Goal: Task Accomplishment & Management: Use online tool/utility

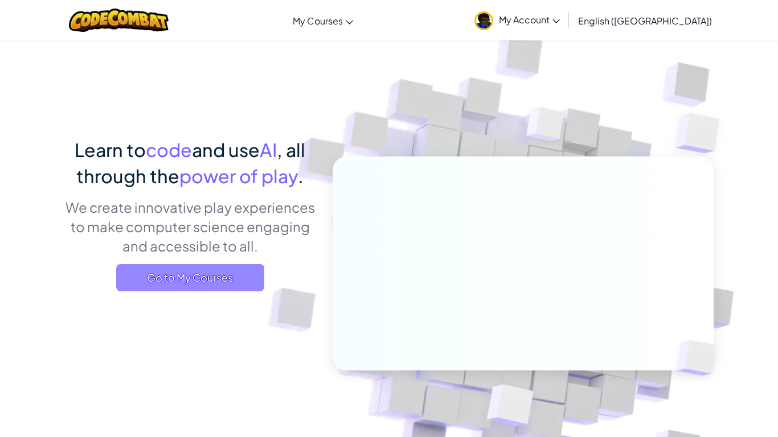
click at [223, 282] on span "Go to My Courses" at bounding box center [190, 277] width 148 height 27
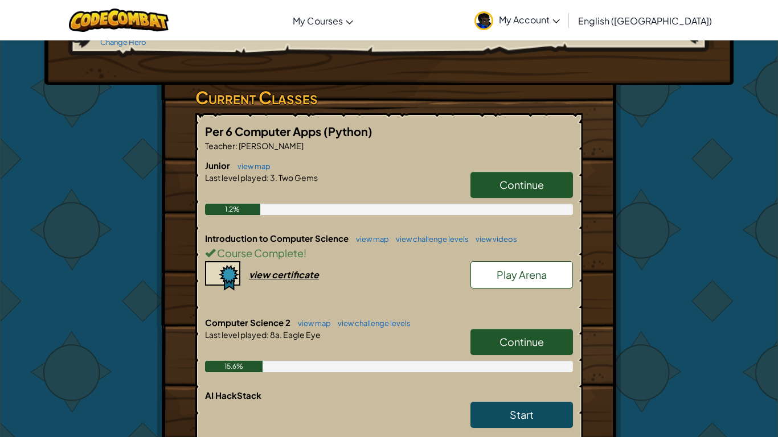
scroll to position [162, 0]
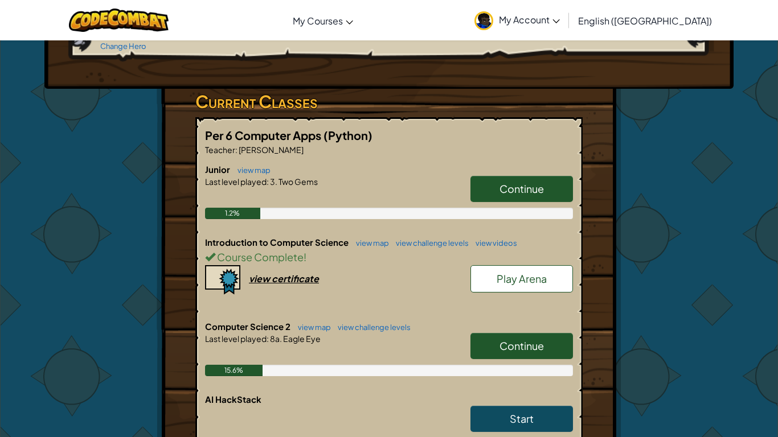
click at [521, 339] on span "Continue" at bounding box center [521, 345] width 44 height 13
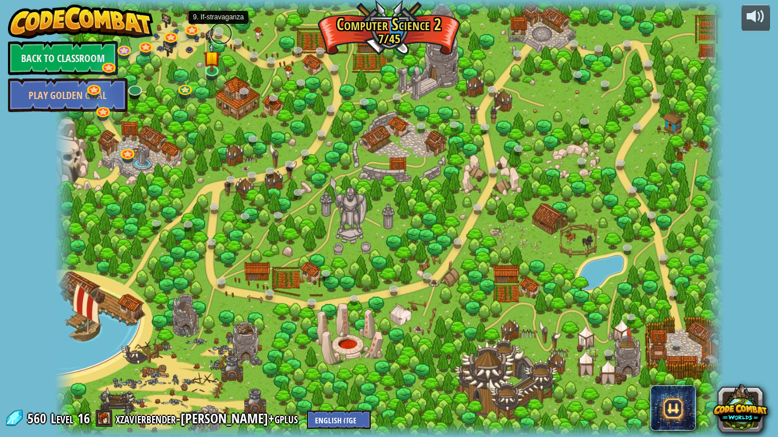
click at [215, 33] on link at bounding box center [220, 33] width 23 height 23
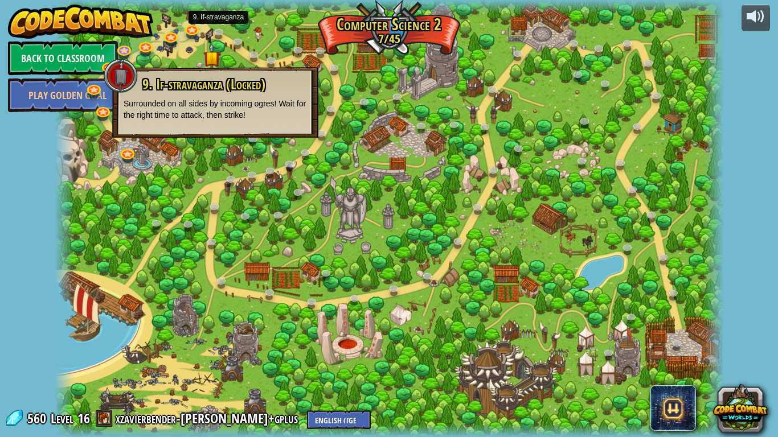
click at [220, 170] on div at bounding box center [389, 218] width 669 height 437
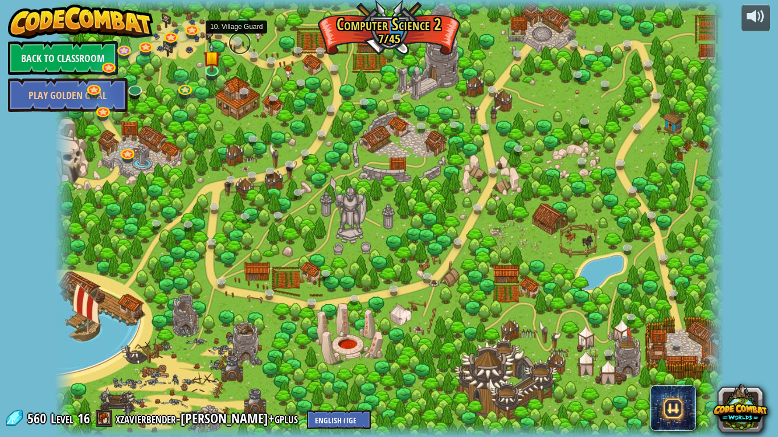
click at [240, 39] on link at bounding box center [239, 43] width 23 height 23
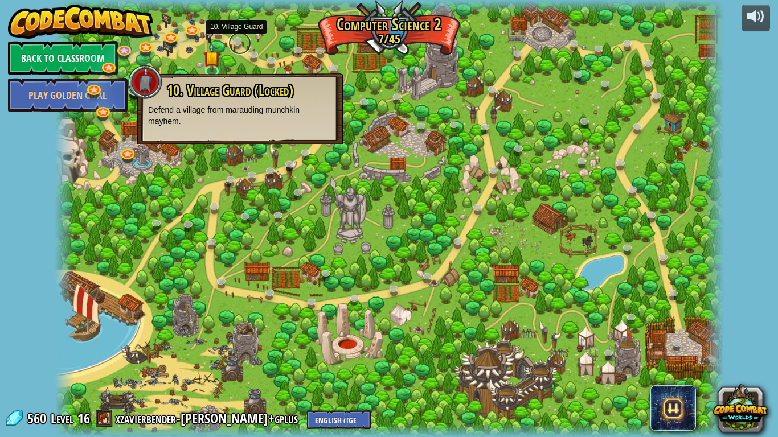
click at [240, 39] on link at bounding box center [239, 43] width 23 height 23
click at [196, 27] on link at bounding box center [192, 28] width 23 height 23
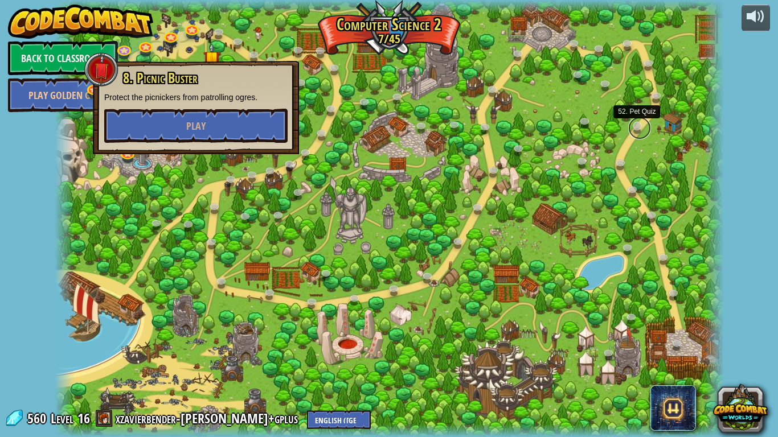
click at [635, 130] on link at bounding box center [639, 128] width 23 height 23
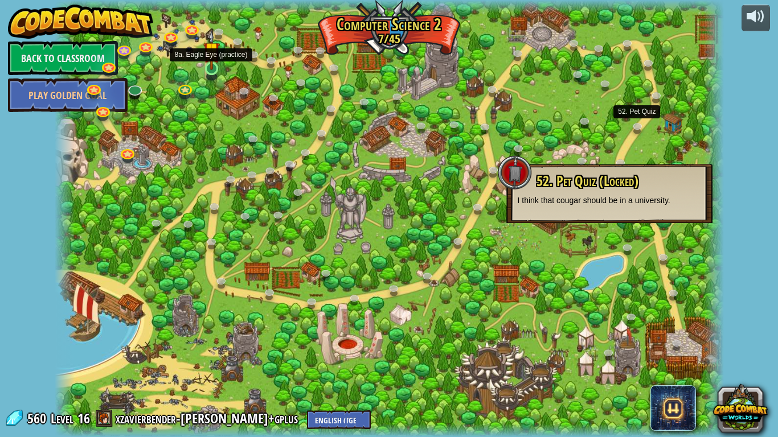
click at [211, 68] on img at bounding box center [211, 50] width 17 height 39
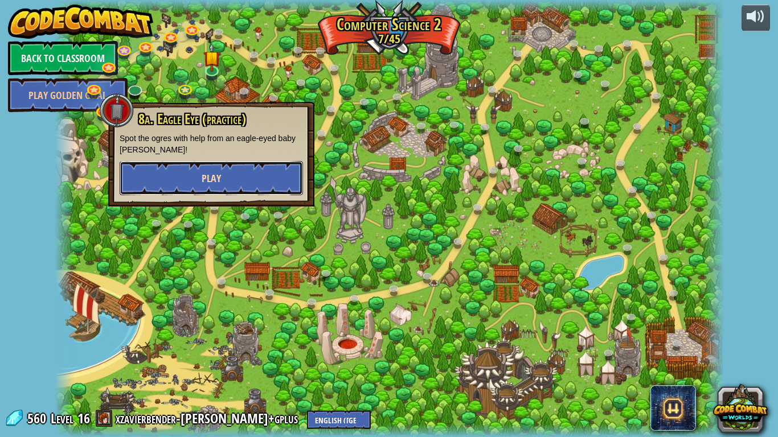
click at [240, 180] on button "Play" at bounding box center [211, 178] width 183 height 34
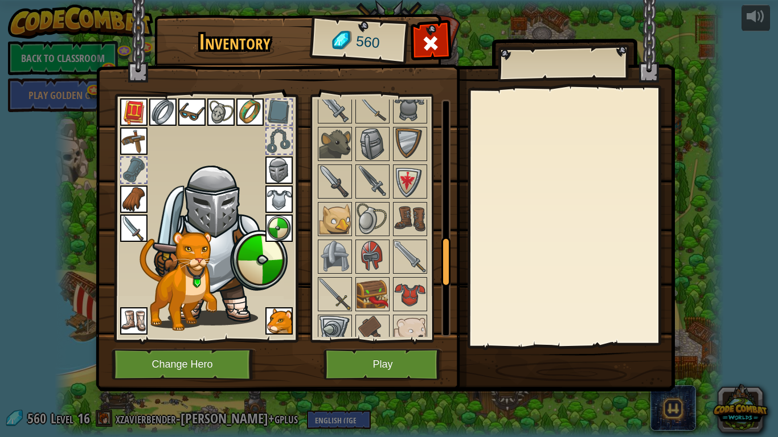
scroll to position [977, 0]
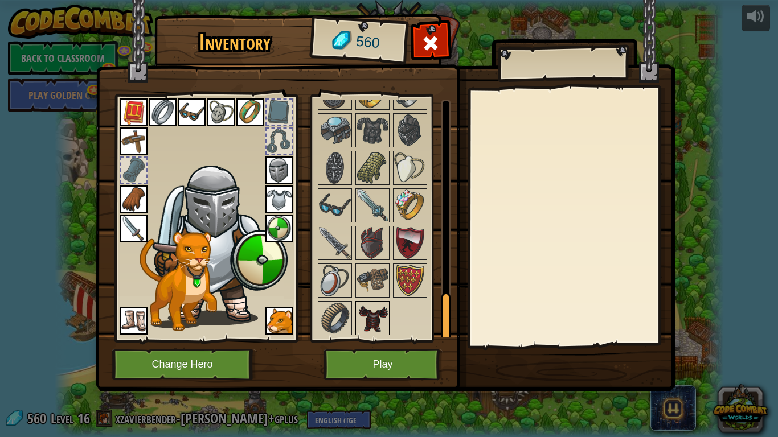
click at [377, 313] on img at bounding box center [372, 318] width 32 height 32
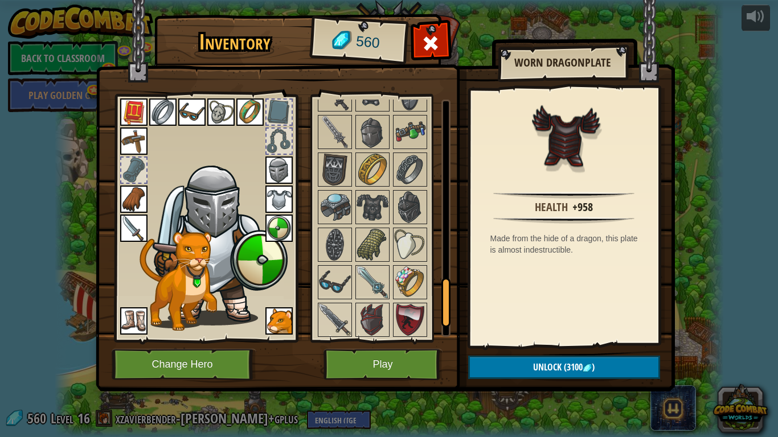
scroll to position [902, 0]
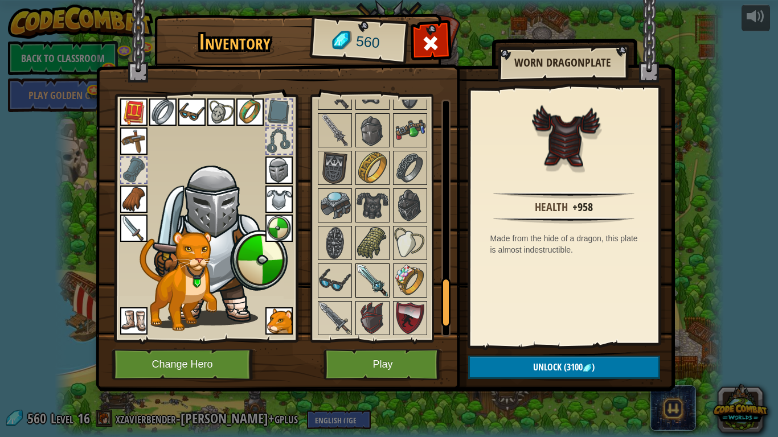
click at [377, 294] on img at bounding box center [372, 281] width 32 height 32
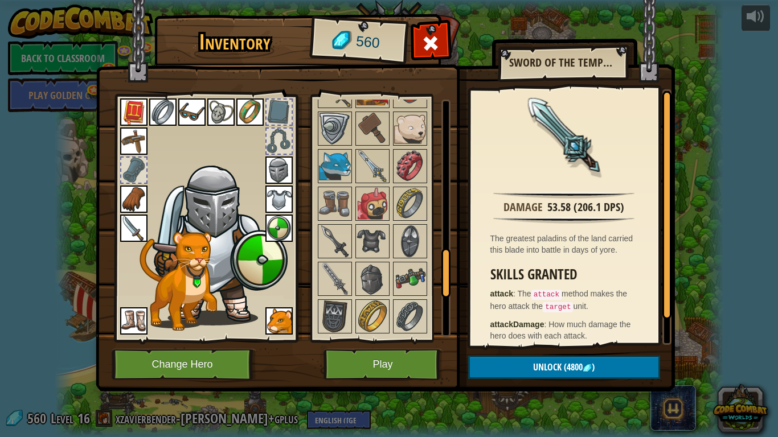
scroll to position [752, 0]
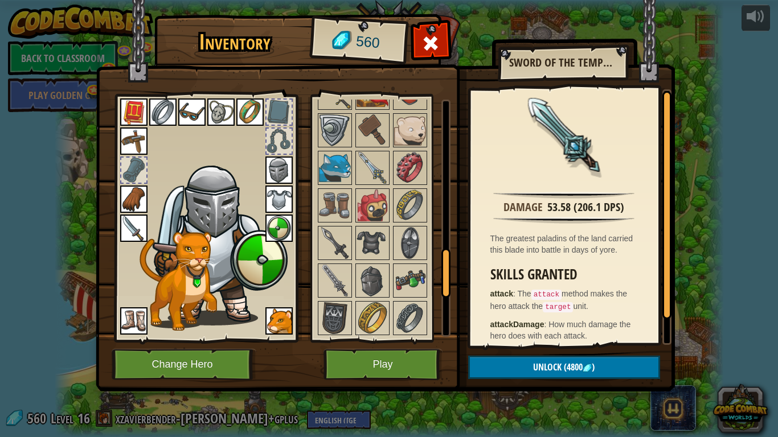
click at [377, 294] on img at bounding box center [372, 281] width 32 height 32
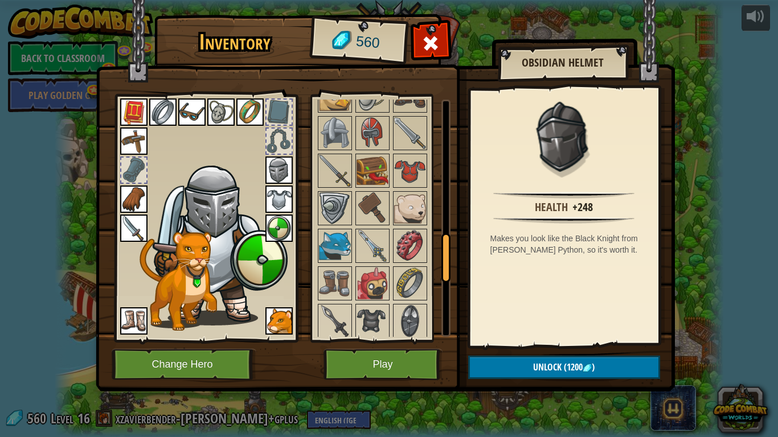
click at [377, 294] on img at bounding box center [372, 284] width 32 height 32
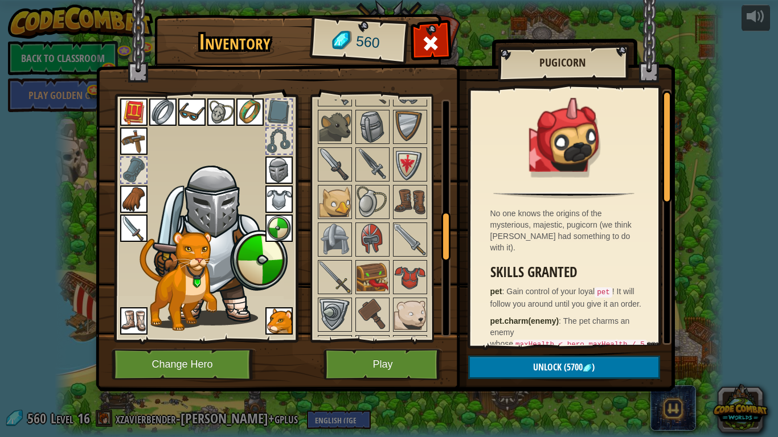
scroll to position [565, 0]
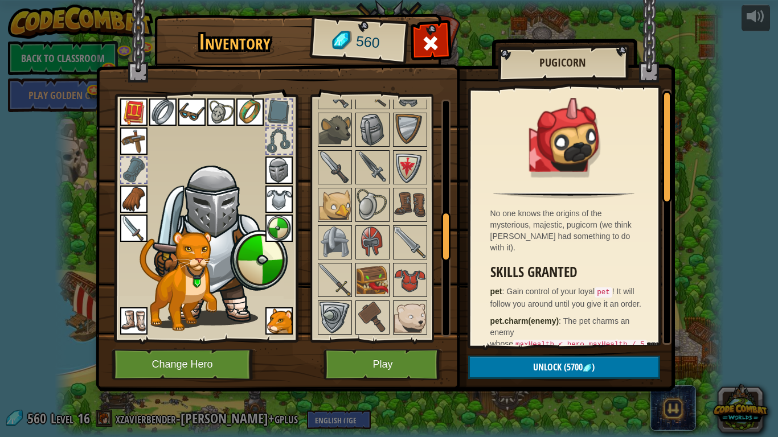
click at [377, 294] on img at bounding box center [372, 280] width 32 height 32
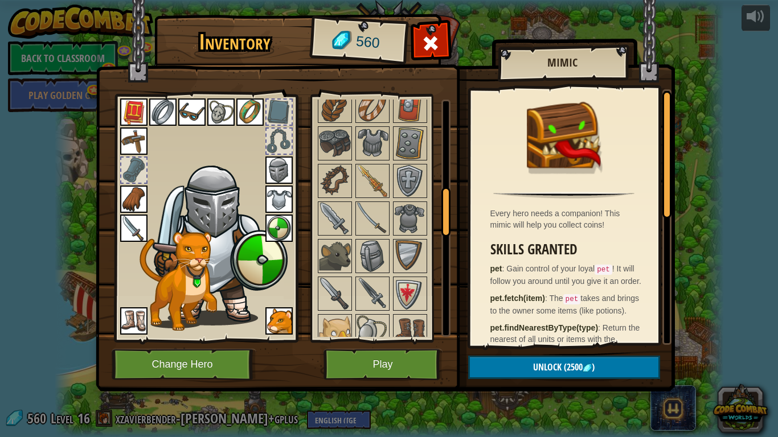
scroll to position [437, 0]
click at [402, 214] on div "Available Equip Equip Equip Equip Equip Equip Equip Equip Equip Equip Equip Equ…" at bounding box center [383, 218] width 134 height 237
click at [402, 214] on img at bounding box center [410, 220] width 32 height 32
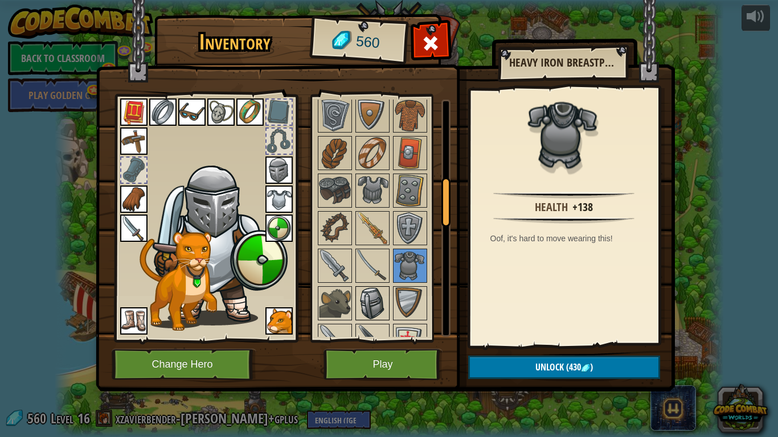
scroll to position [388, 0]
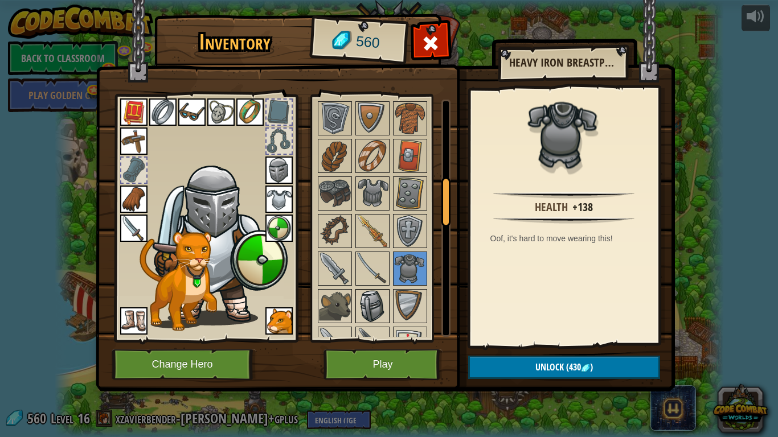
click at [373, 296] on img at bounding box center [372, 306] width 32 height 32
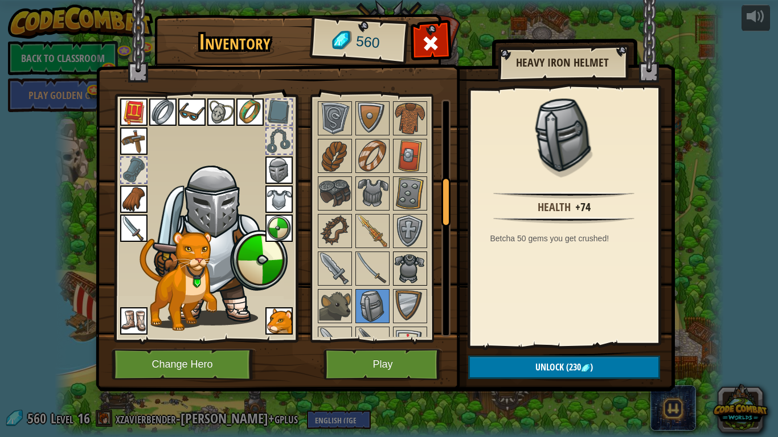
click at [410, 276] on img at bounding box center [410, 269] width 32 height 32
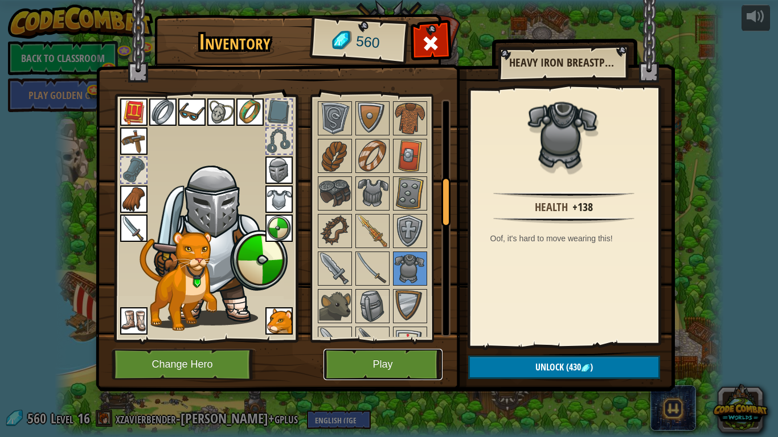
click at [409, 358] on button "Play" at bounding box center [382, 364] width 119 height 31
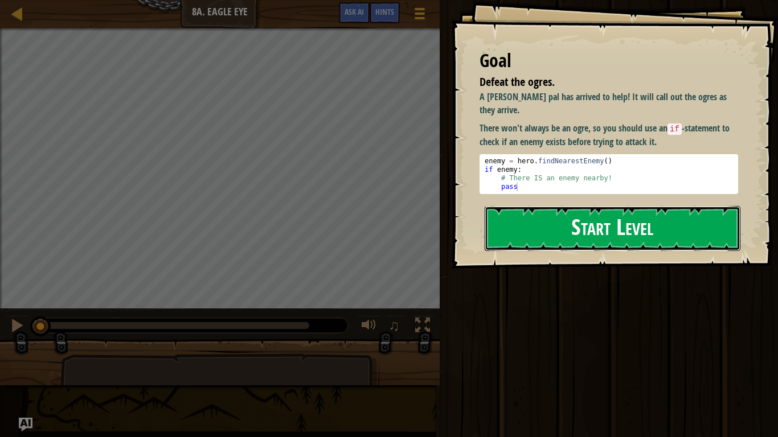
click at [642, 235] on button "Start Level" at bounding box center [612, 228] width 256 height 45
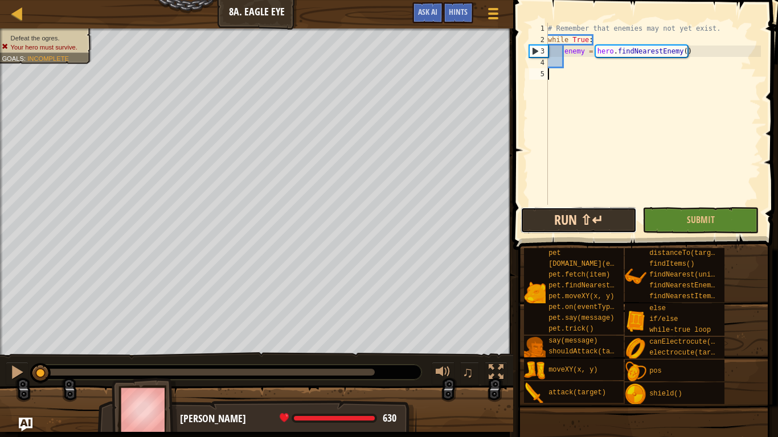
click at [617, 225] on button "Run ⇧↵" at bounding box center [578, 220] width 116 height 26
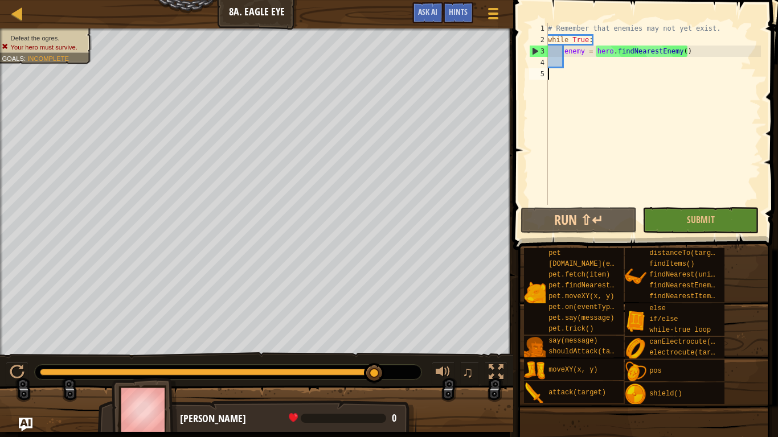
click at [564, 65] on div "# Remember that enemies may not yet exist. while True : enemy = hero . findNear…" at bounding box center [652, 125] width 215 height 205
click at [608, 223] on button "Run ⇧↵" at bounding box center [578, 220] width 116 height 26
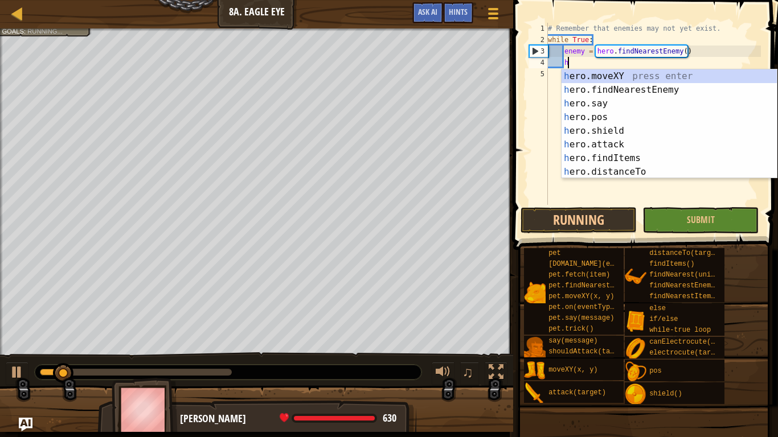
scroll to position [5, 2]
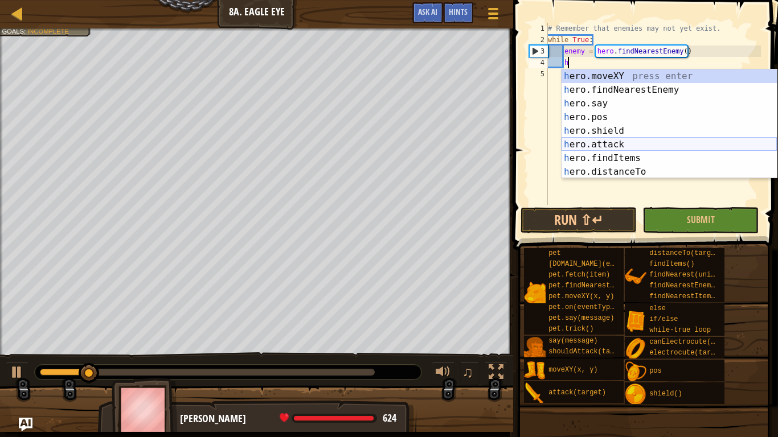
click at [640, 141] on div "h ero.moveXY press enter h ero.findNearestEnemy press enter h ero.say press ent…" at bounding box center [668, 137] width 215 height 137
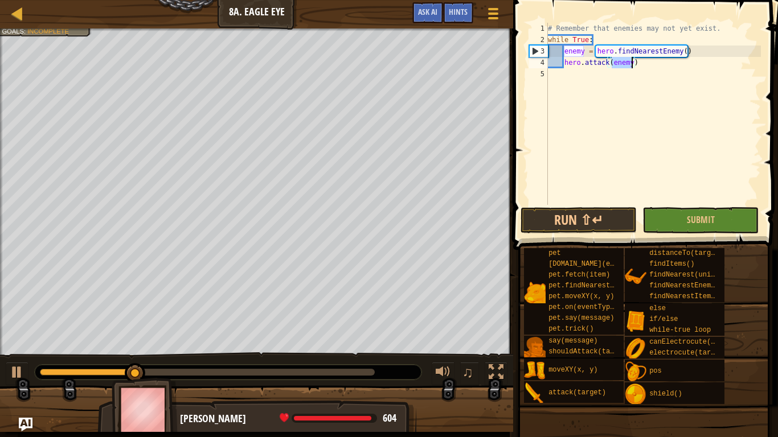
type textarea "hero.attack(enemy)"
click at [633, 67] on div "# Remember that enemies may not yet exist. while True : enemy = hero . findNear…" at bounding box center [652, 114] width 215 height 182
click at [612, 223] on button "Run ⇧↵" at bounding box center [578, 220] width 116 height 26
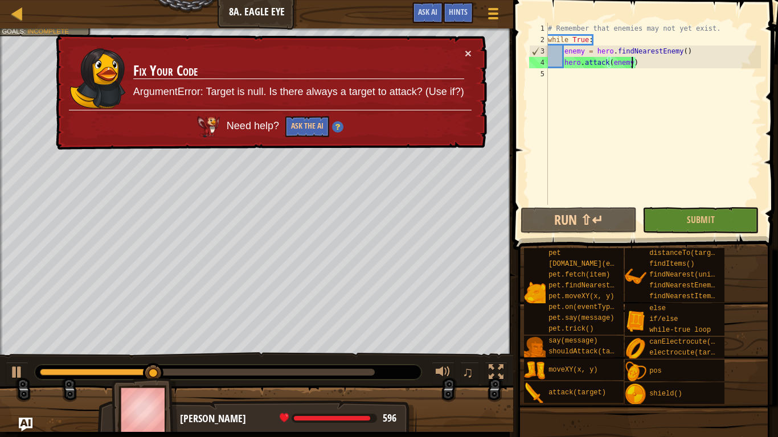
click at [663, 75] on div "# Remember that enemies may not yet exist. while True : enemy = hero . findNear…" at bounding box center [652, 125] width 215 height 205
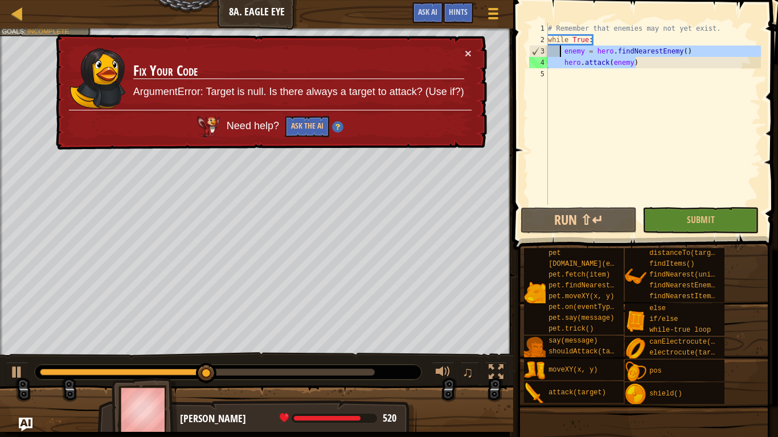
drag, startPoint x: 644, startPoint y: 66, endPoint x: 562, endPoint y: 56, distance: 83.2
click at [562, 56] on div "# Remember that enemies may not yet exist. while True : enemy = hero . findNear…" at bounding box center [652, 125] width 215 height 205
type textarea "enemy = hero.findNearestEnemy() hero.attack(enemy)"
click at [641, 69] on div "# Remember that enemies may not yet exist. while True : enemy = hero . findNear…" at bounding box center [652, 125] width 215 height 205
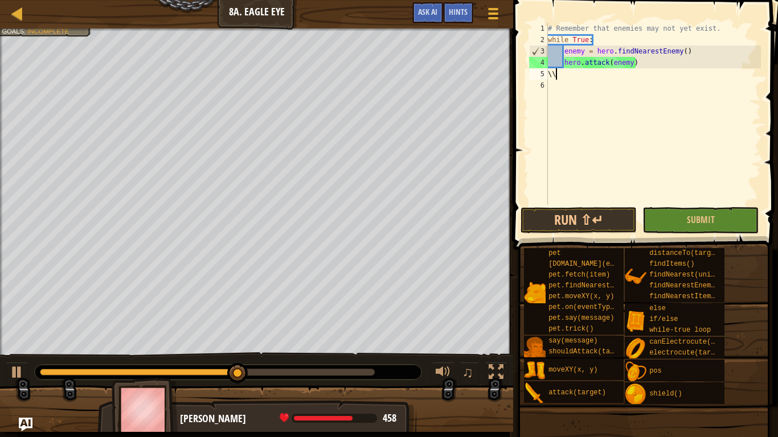
scroll to position [5, 1]
type textarea "\"
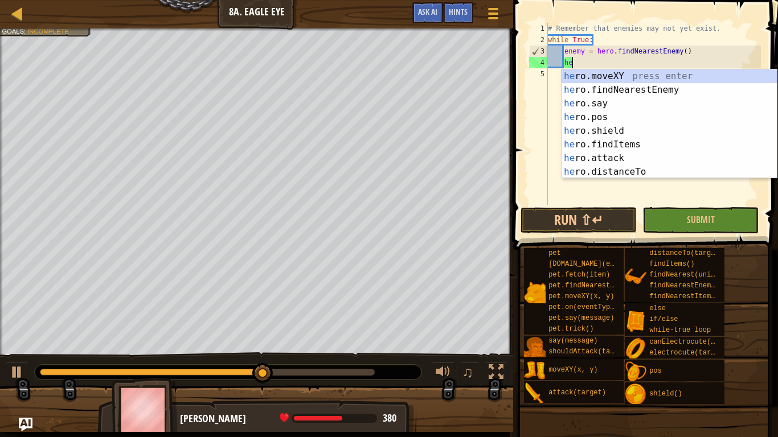
type textarea "h"
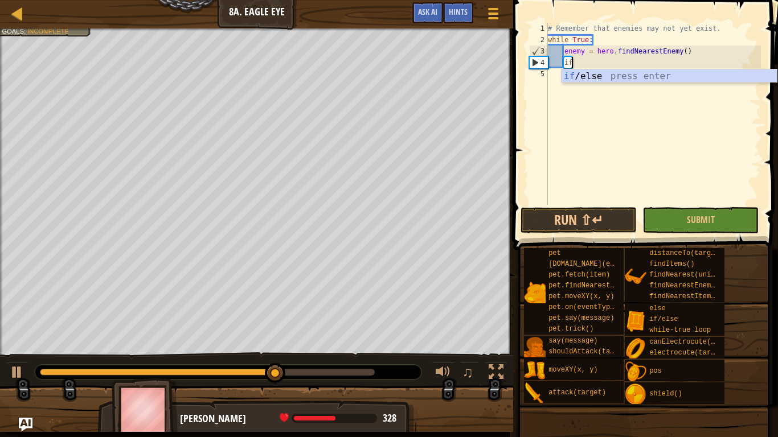
scroll to position [5, 3]
click at [663, 79] on div "if /else press enter" at bounding box center [668, 89] width 215 height 41
type textarea "if enemy:"
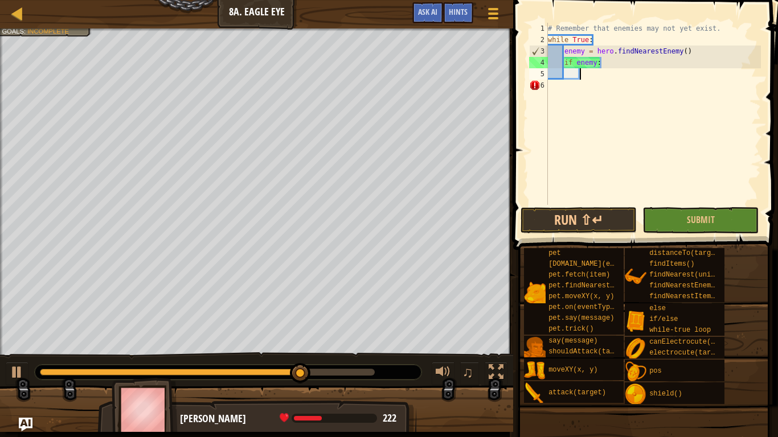
click at [597, 79] on div "# Remember that enemies may not yet exist. while True : enemy = hero . findNear…" at bounding box center [652, 125] width 215 height 205
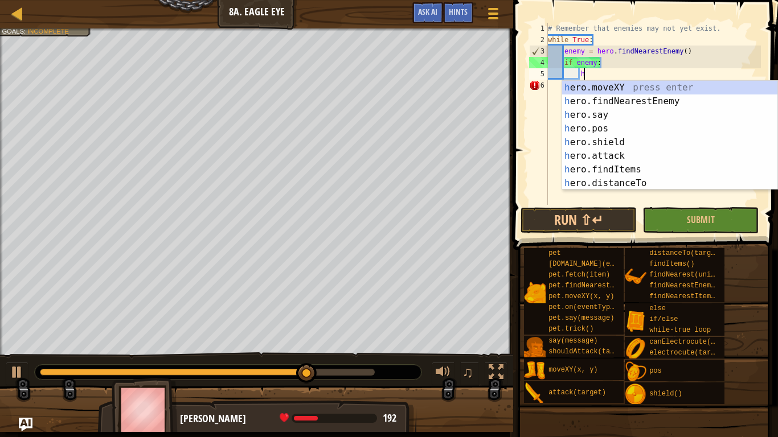
scroll to position [5, 5]
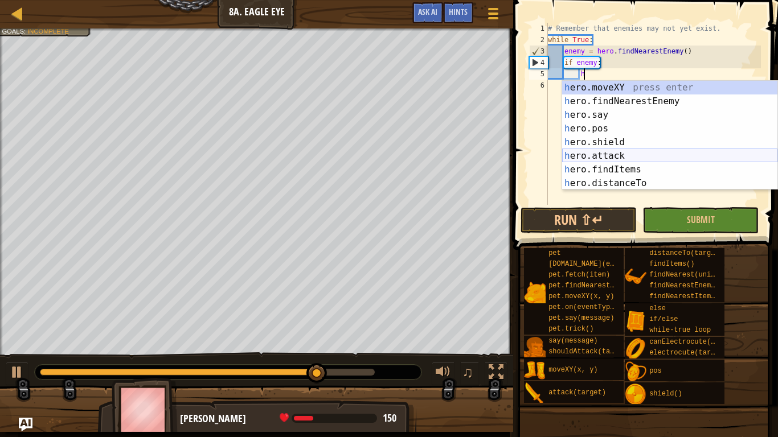
click at [622, 151] on div "h ero.moveXY press enter h ero.findNearestEnemy press enter h ero.say press ent…" at bounding box center [669, 149] width 215 height 137
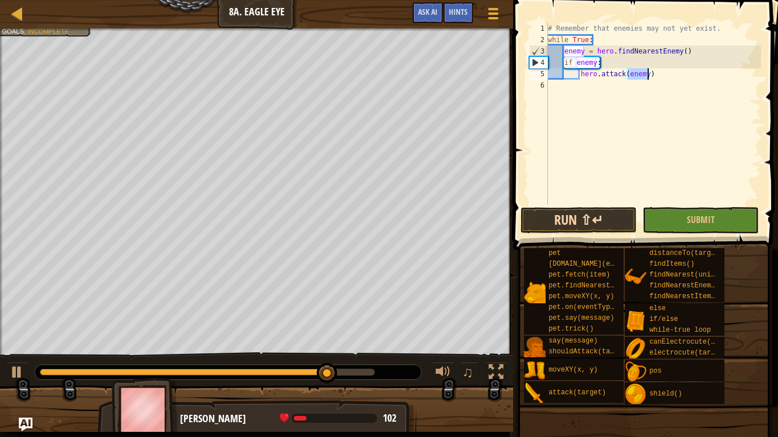
type textarea "hero.attack(enemy)"
click at [589, 217] on button "Run ⇧↵" at bounding box center [578, 220] width 116 height 26
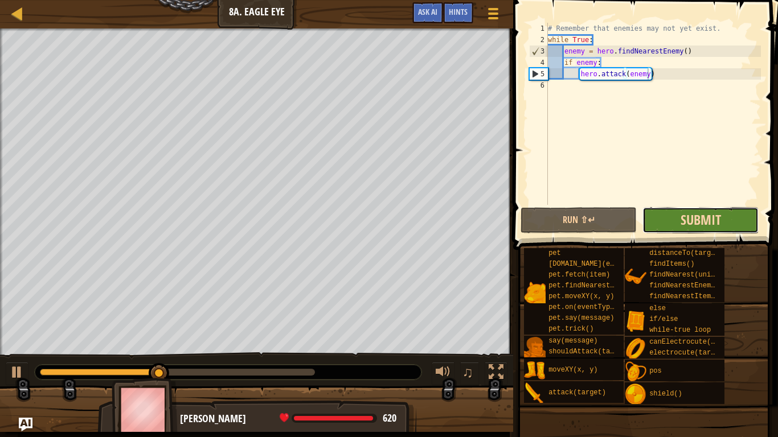
click at [694, 228] on button "Submit" at bounding box center [700, 220] width 116 height 26
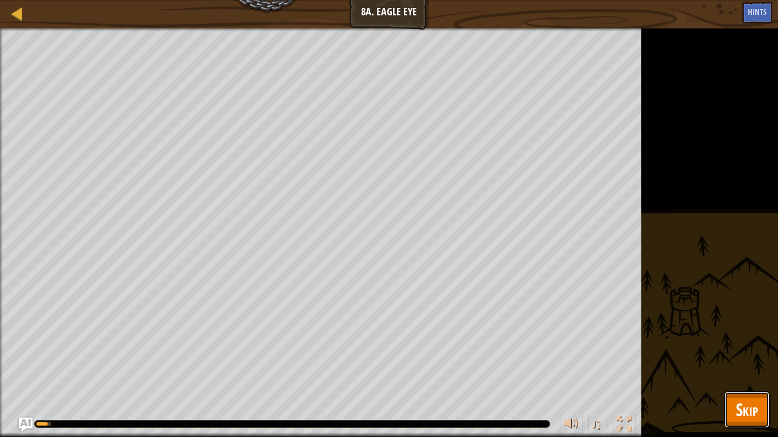
click at [755, 421] on button "Skip" at bounding box center [746, 410] width 45 height 36
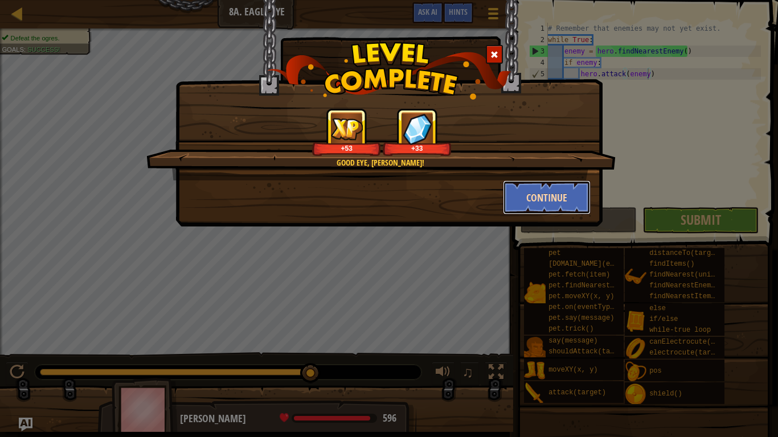
click at [554, 207] on button "Continue" at bounding box center [547, 197] width 88 height 34
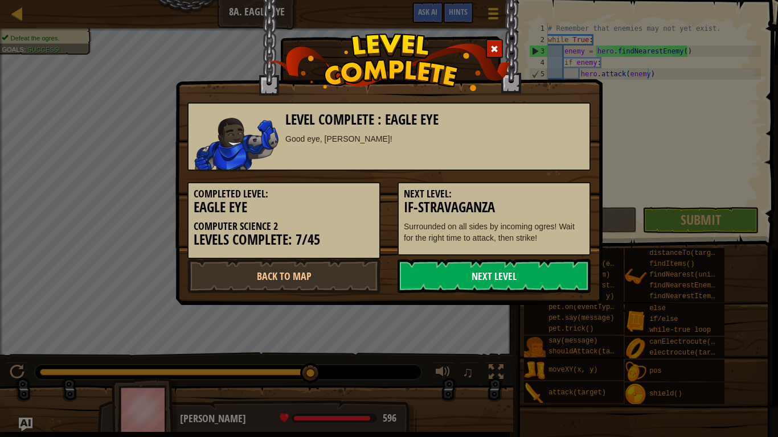
click at [510, 281] on link "Next Level" at bounding box center [493, 276] width 193 height 34
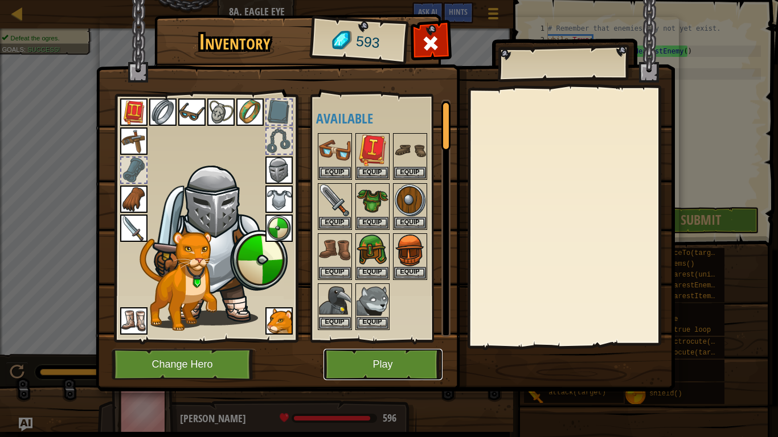
click at [406, 368] on button "Play" at bounding box center [382, 364] width 119 height 31
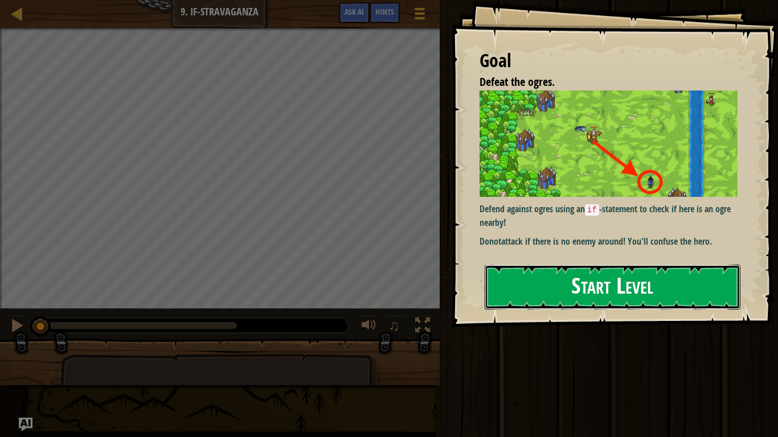
click at [557, 297] on button "Start Level" at bounding box center [612, 287] width 256 height 45
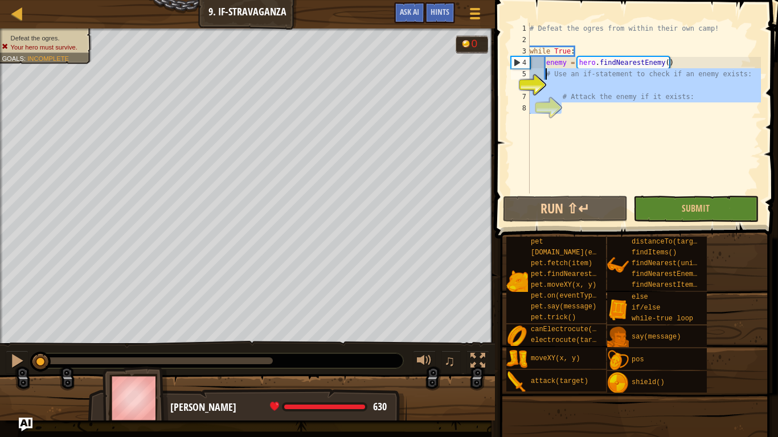
drag, startPoint x: 684, startPoint y: 113, endPoint x: 548, endPoint y: 74, distance: 142.0
click at [548, 74] on div "# Defeat the ogres from within their own camp! while True : enemy = hero . find…" at bounding box center [643, 120] width 233 height 194
type textarea "#"
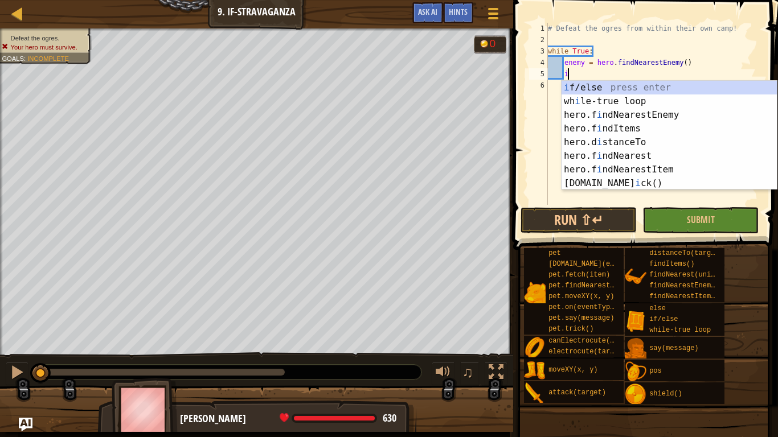
scroll to position [5, 2]
click at [617, 91] on div "i f/else press enter wh i le-true loop press enter hero.f i ndNearestEnemy pres…" at bounding box center [668, 149] width 215 height 137
type textarea "if enemy:"
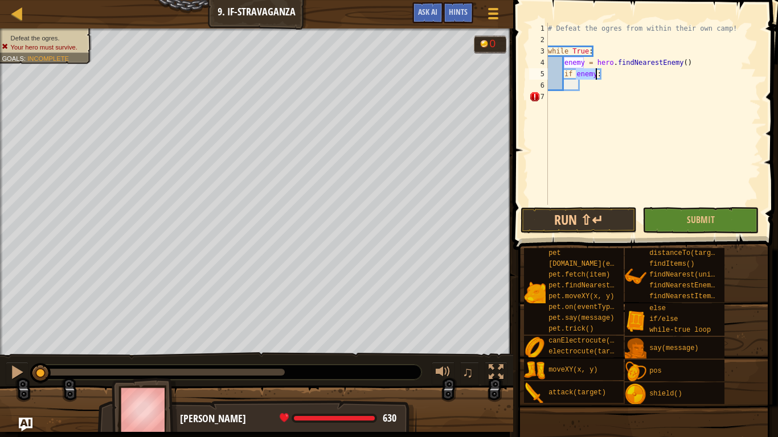
click at [601, 92] on div "# Defeat the ogres from within their own camp! while True : enemy = hero . find…" at bounding box center [652, 125] width 215 height 205
click at [601, 87] on div "# Defeat the ogres from within their own camp! while True : enemy = hero . find…" at bounding box center [652, 125] width 215 height 205
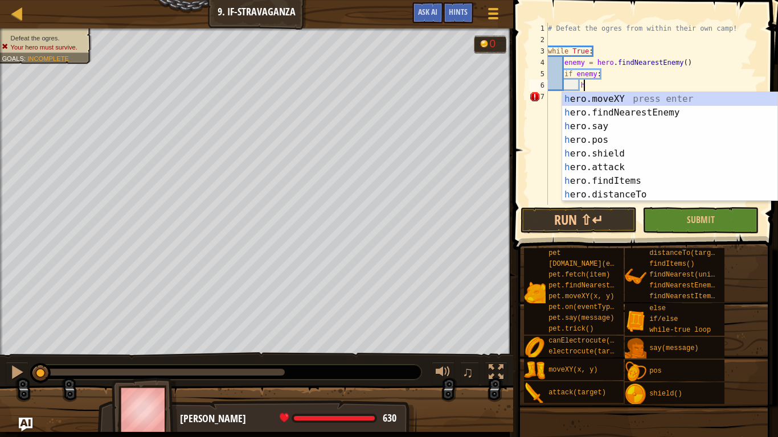
scroll to position [5, 5]
click at [636, 163] on div "h ero.moveXY press enter h ero.findNearestEnemy press enter h ero.say press ent…" at bounding box center [669, 160] width 215 height 137
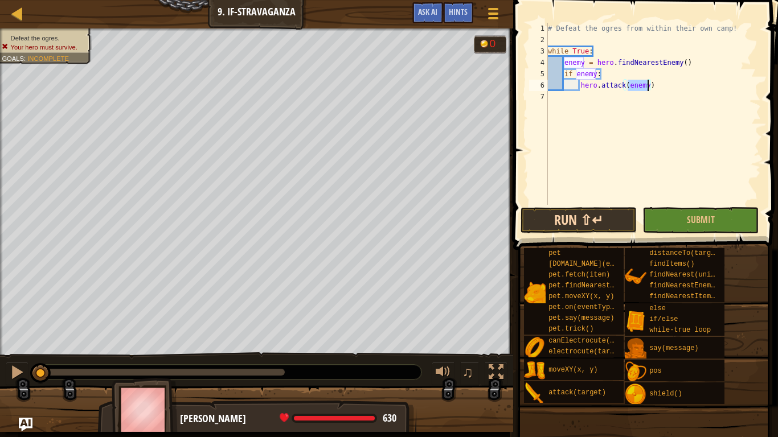
type textarea "hero.attack(enemy)"
click at [617, 213] on button "Run ⇧↵" at bounding box center [578, 220] width 116 height 26
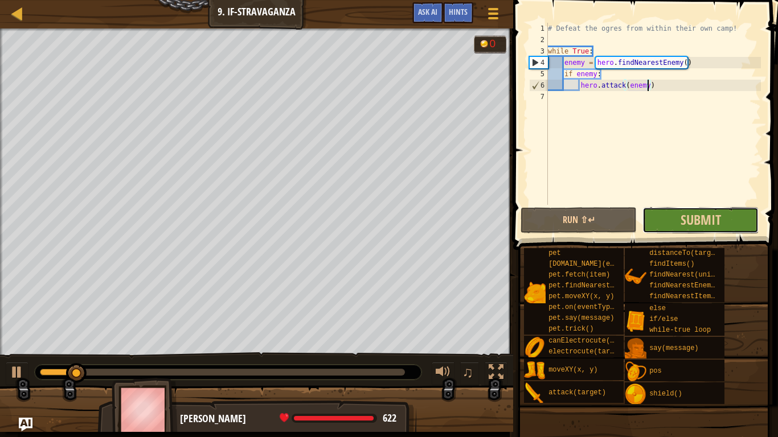
click at [676, 219] on button "Submit" at bounding box center [700, 220] width 116 height 26
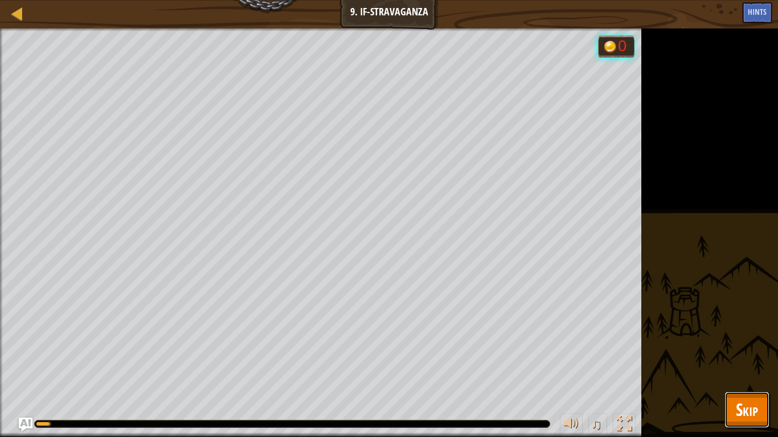
click at [754, 399] on span "Skip" at bounding box center [746, 409] width 22 height 23
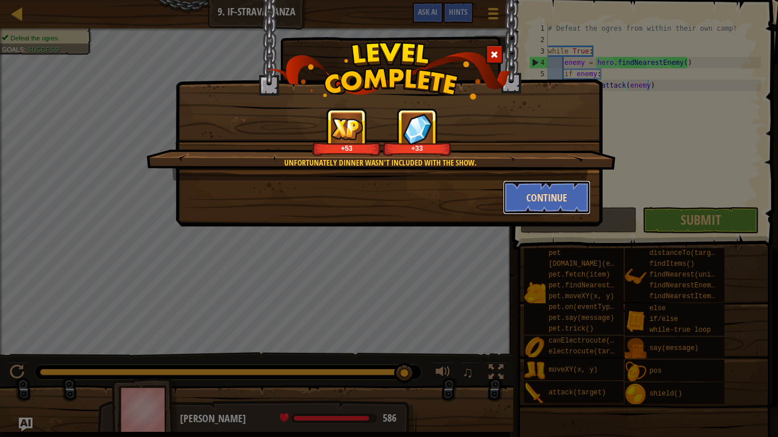
click at [564, 198] on button "Continue" at bounding box center [547, 197] width 88 height 34
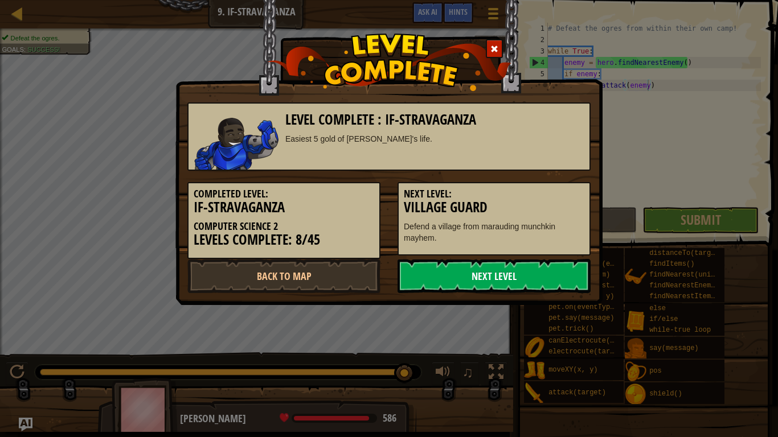
click at [539, 278] on link "Next Level" at bounding box center [493, 276] width 193 height 34
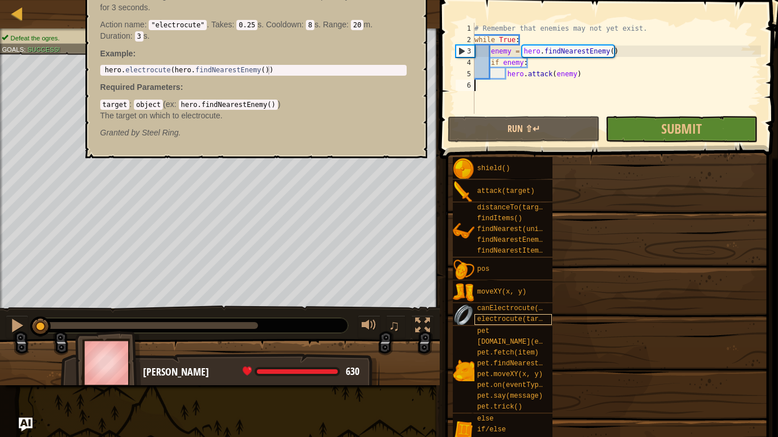
click at [529, 322] on span "electrocute(target)" at bounding box center [516, 319] width 78 height 8
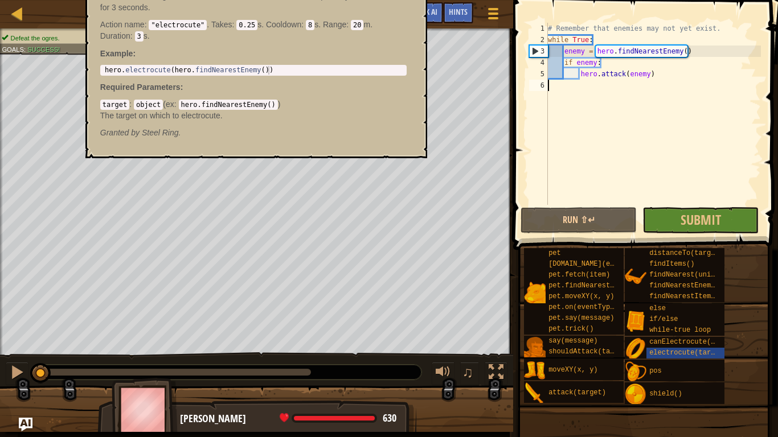
type textarea "hero.electrocute(hero.findNearestEnemy())"
click at [404, 73] on div "hero . electrocute ( hero . findNearestEnemy ( ))" at bounding box center [253, 79] width 302 height 26
click at [665, 229] on button "Submit" at bounding box center [700, 220] width 116 height 26
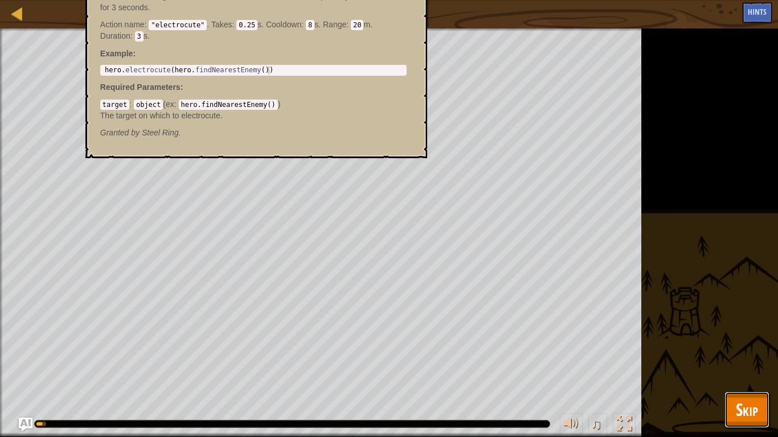
click at [751, 418] on span "Skip" at bounding box center [746, 409] width 22 height 23
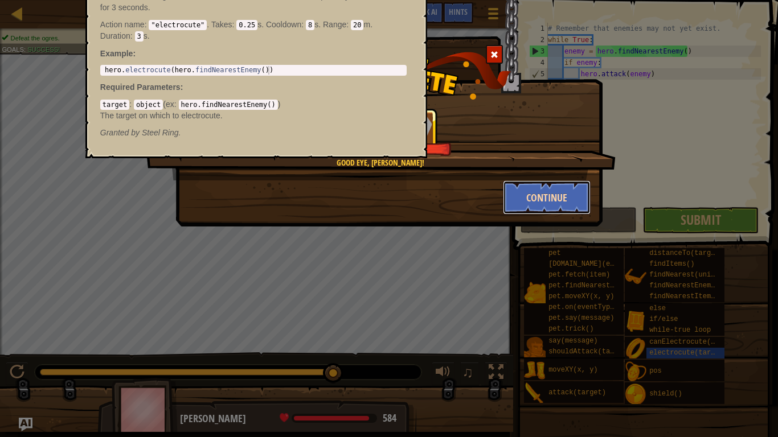
click at [581, 202] on button "Continue" at bounding box center [547, 197] width 88 height 34
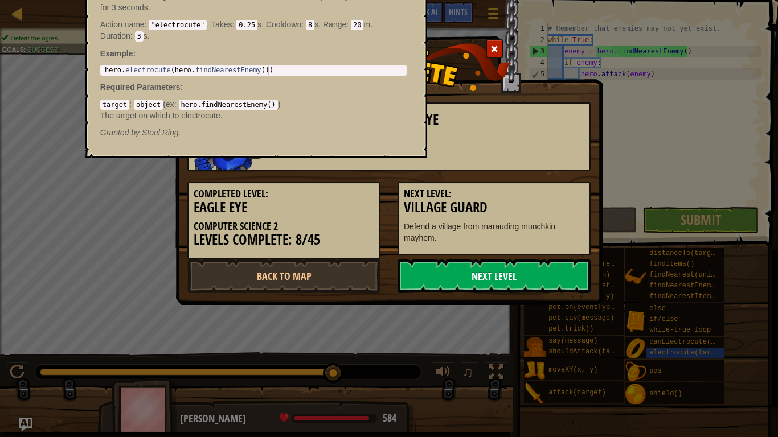
click at [528, 279] on link "Next Level" at bounding box center [493, 276] width 193 height 34
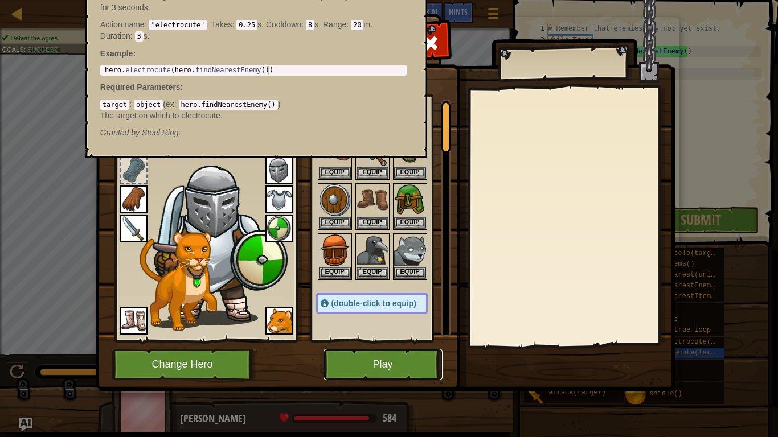
click at [409, 367] on button "Play" at bounding box center [382, 364] width 119 height 31
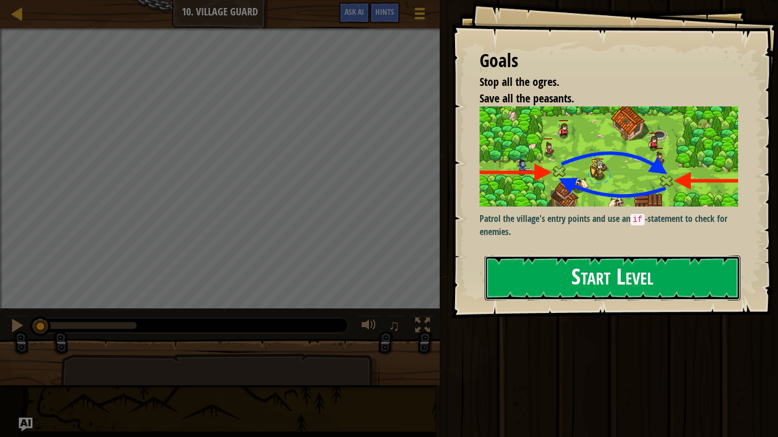
click at [580, 287] on button "Start Level" at bounding box center [612, 278] width 256 height 45
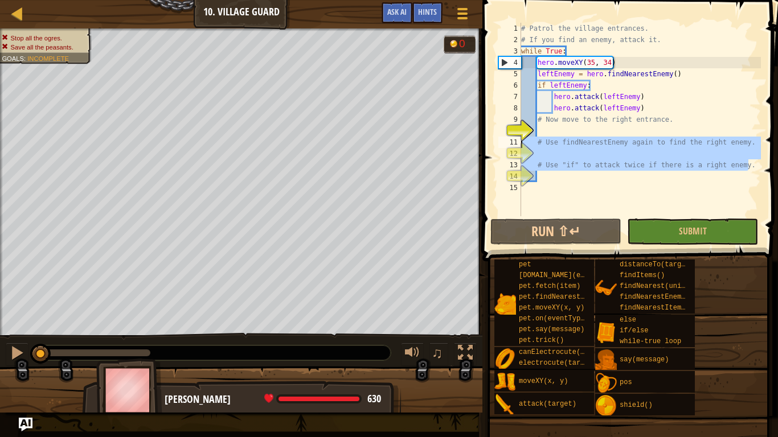
drag, startPoint x: 749, startPoint y: 168, endPoint x: 486, endPoint y: 134, distance: 265.8
click at [486, 134] on div "1 2 3 4 5 6 7 8 9 10 11 12 13 14 15 # Patrol the village entrances. # If you fi…" at bounding box center [628, 153] width 299 height 295
type textarea "# Use findNearestEnemy again to find the right enemy."
click at [487, 133] on span at bounding box center [631, 114] width 305 height 295
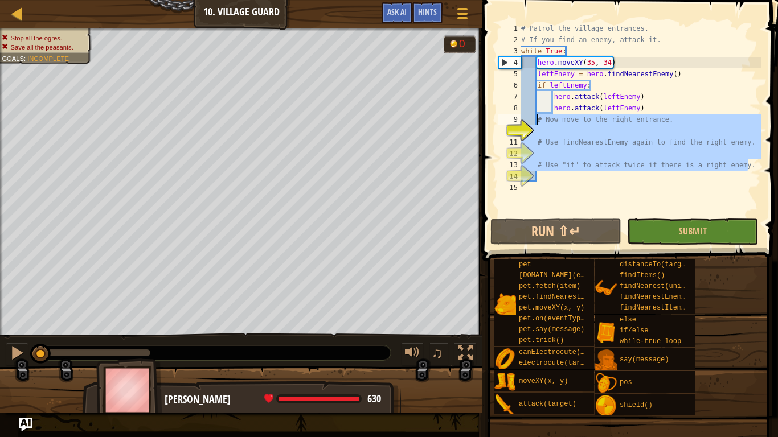
drag, startPoint x: 746, startPoint y: 165, endPoint x: 535, endPoint y: 116, distance: 216.7
click at [535, 116] on div "# Patrol the village entrances. # If you find an enemy, attack it. while True :…" at bounding box center [640, 131] width 242 height 216
type textarea "# Now move to the right entrance."
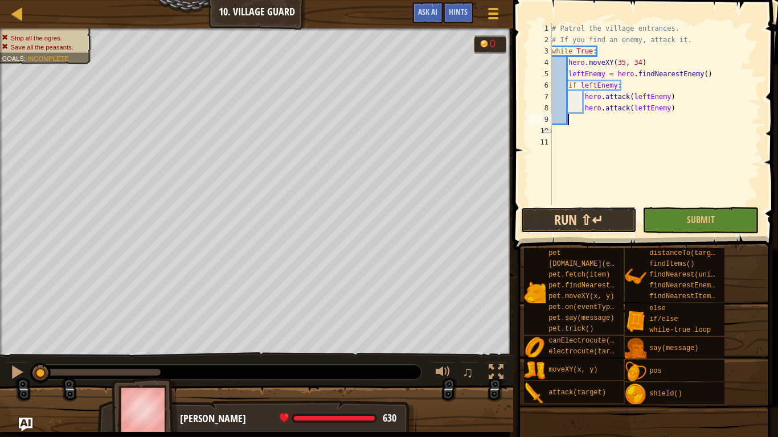
click at [597, 222] on button "Run ⇧↵" at bounding box center [578, 220] width 116 height 26
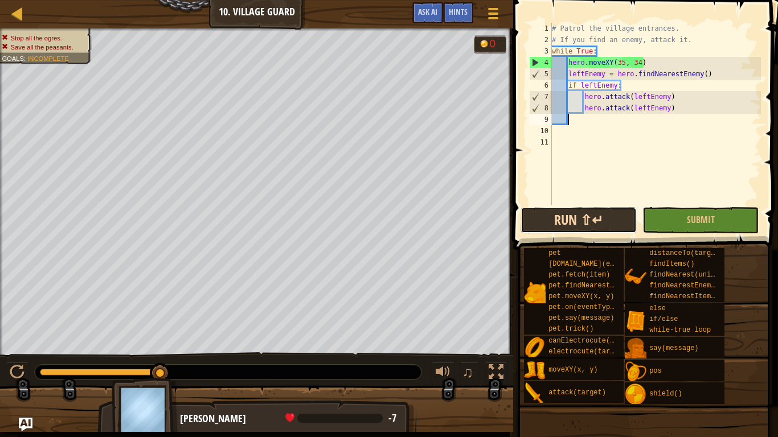
click at [572, 212] on button "Run ⇧↵" at bounding box center [578, 220] width 116 height 26
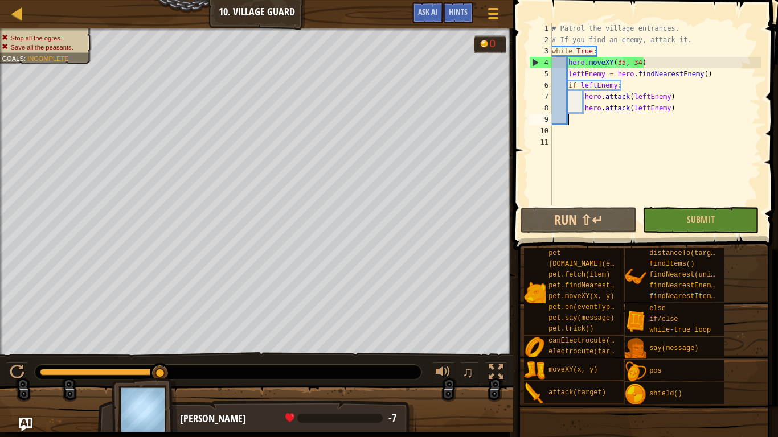
click at [368, 356] on div "♫" at bounding box center [256, 369] width 513 height 34
click at [602, 223] on button "Run ⇧↵" at bounding box center [578, 220] width 116 height 26
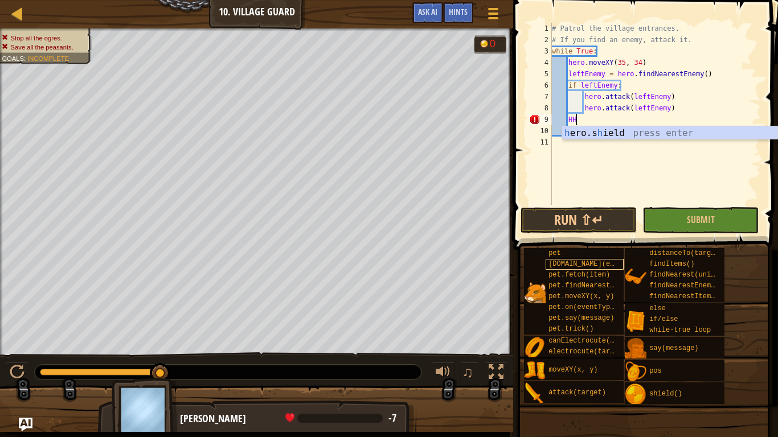
type textarea "H"
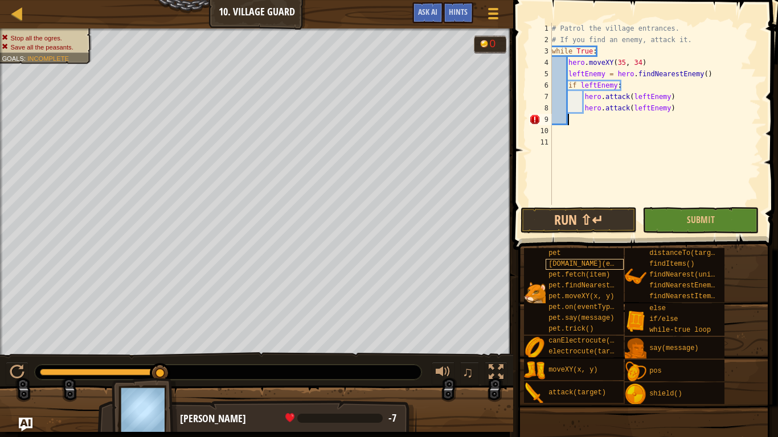
scroll to position [5, 2]
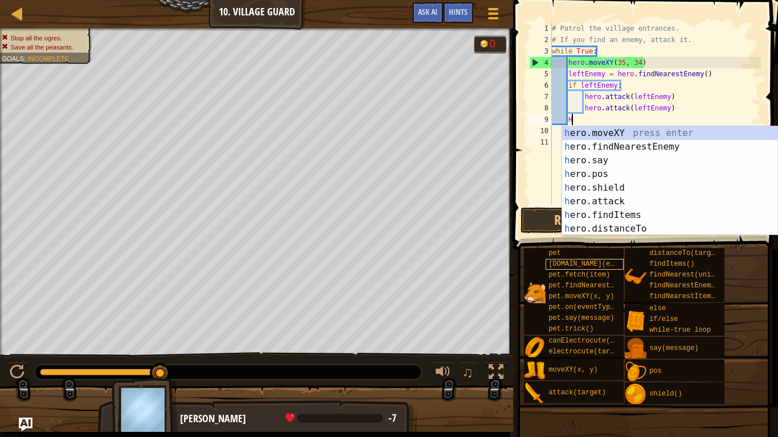
type textarea "HH"
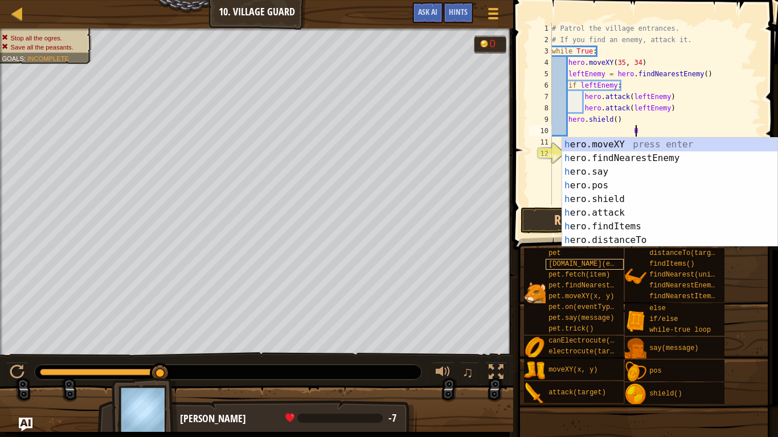
scroll to position [5, 13]
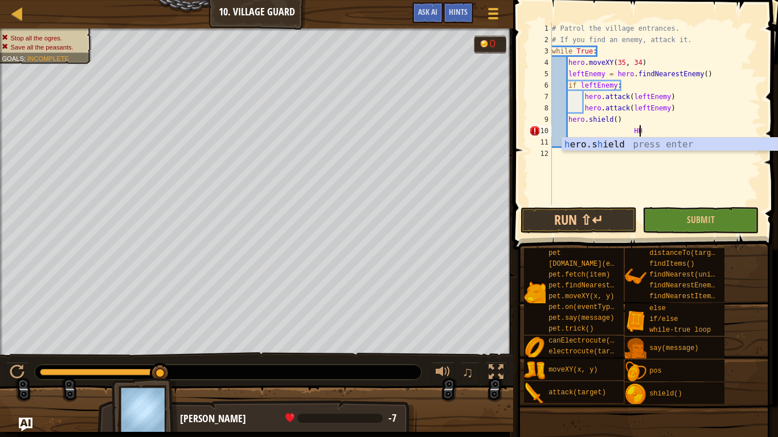
type textarea "H"
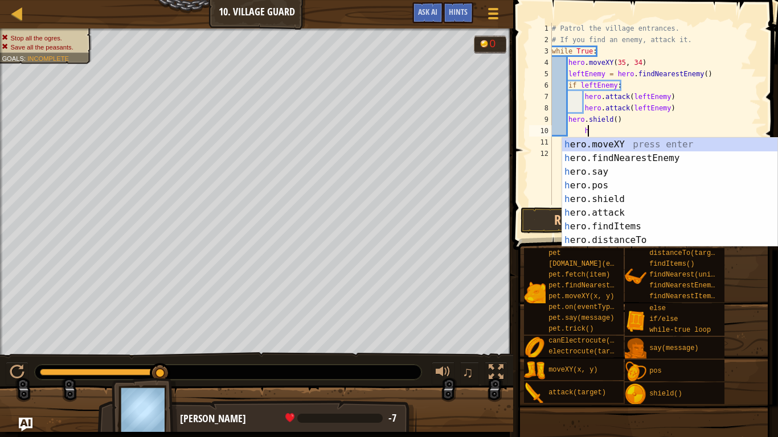
type textarea "hh"
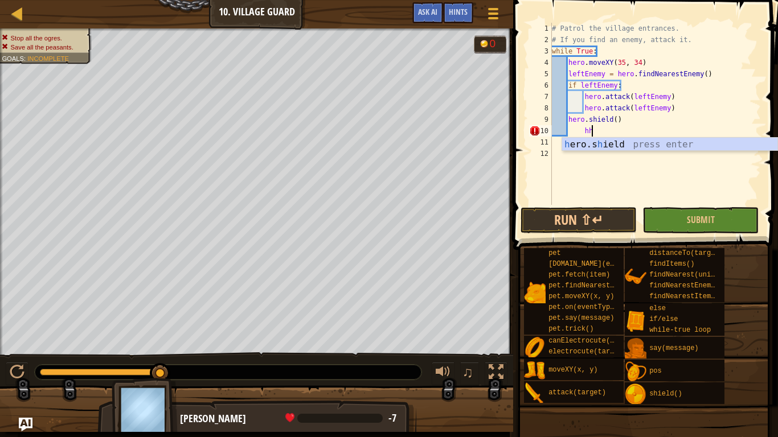
scroll to position [5, 4]
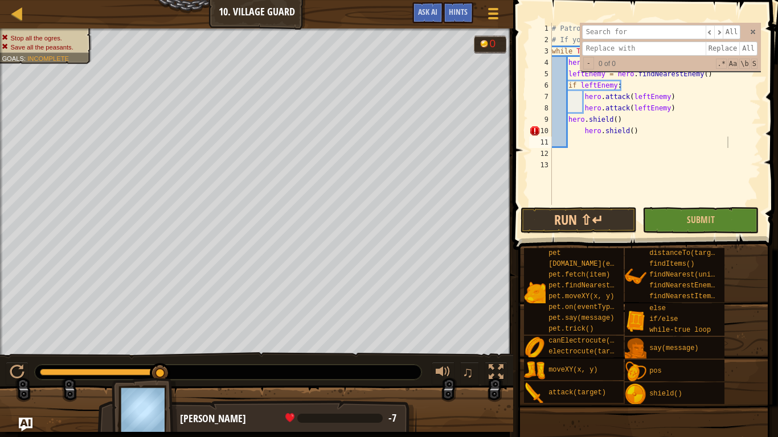
type textarea "hero.shield()"
drag, startPoint x: 651, startPoint y: 132, endPoint x: 580, endPoint y: 131, distance: 70.6
click at [580, 131] on div "# Patrol the village entrances. # If you find an enemy, attack it. while True :…" at bounding box center [654, 125] width 211 height 205
click at [755, 34] on div "​ ​ All Replace All - 0 of 0 .* Aa \b S" at bounding box center [670, 47] width 181 height 48
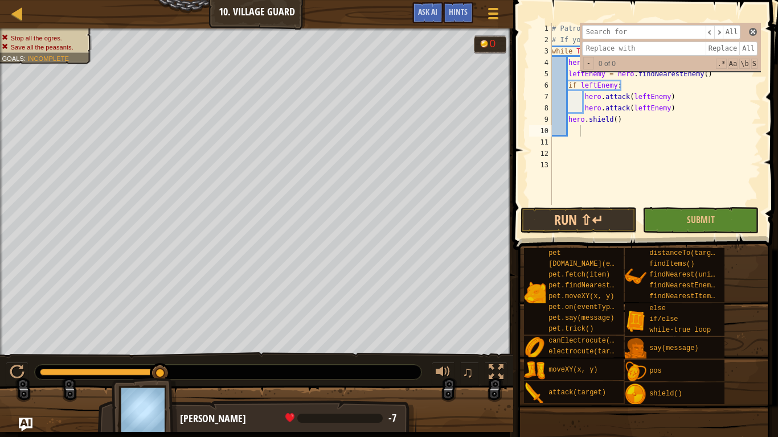
click at [754, 32] on span at bounding box center [753, 32] width 8 height 8
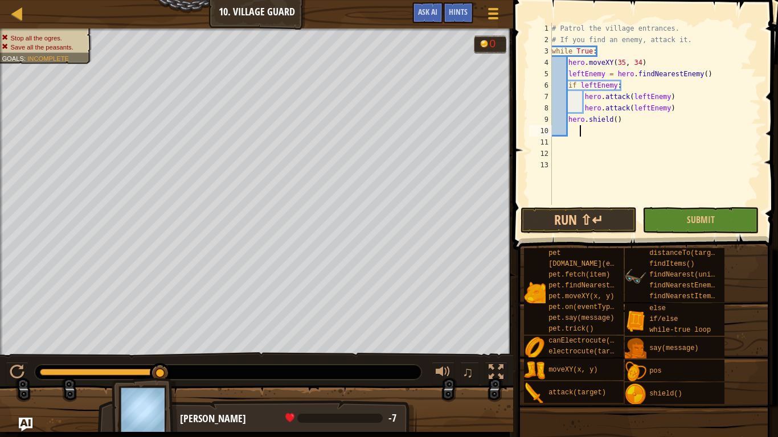
click at [624, 290] on div "Map Computer Science 2 10. Village Guard Game Menu Done Hints Ask AI 1 הההההההה…" at bounding box center [389, 218] width 778 height 437
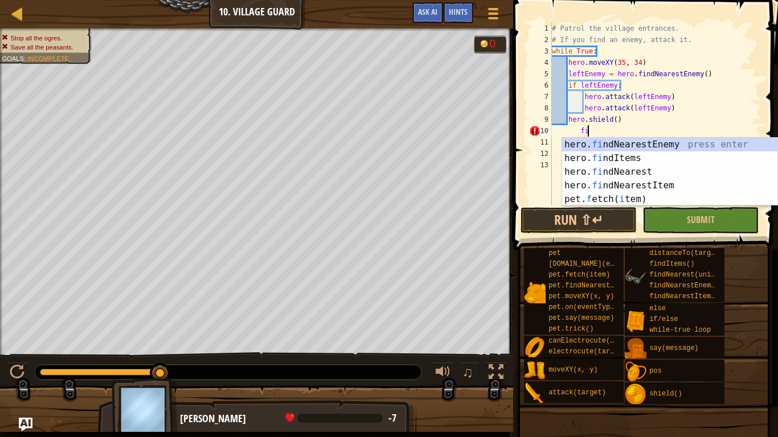
type textarea "f"
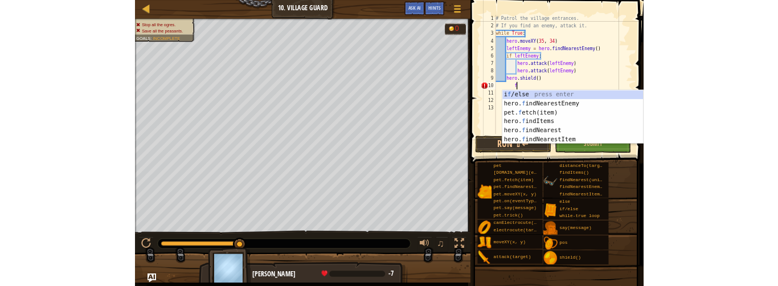
scroll to position [5, 3]
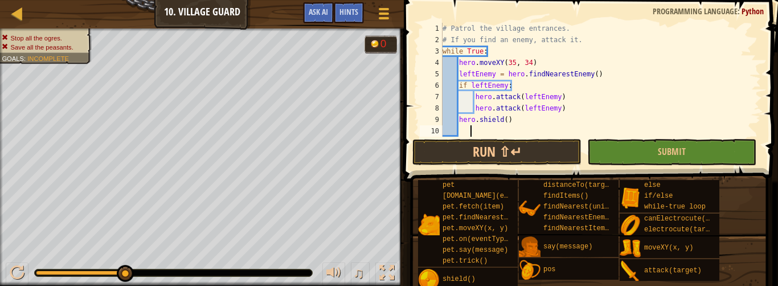
click at [509, 65] on div "# Patrol the village entrances. # If you find an enemy, attack it. while True :…" at bounding box center [600, 91] width 320 height 137
click at [660, 124] on div "# Patrol the village entrances. # If you find an enemy, attack it. while True :…" at bounding box center [600, 91] width 320 height 137
type textarea "hero.attack(leftEnemy) hero.shield()"
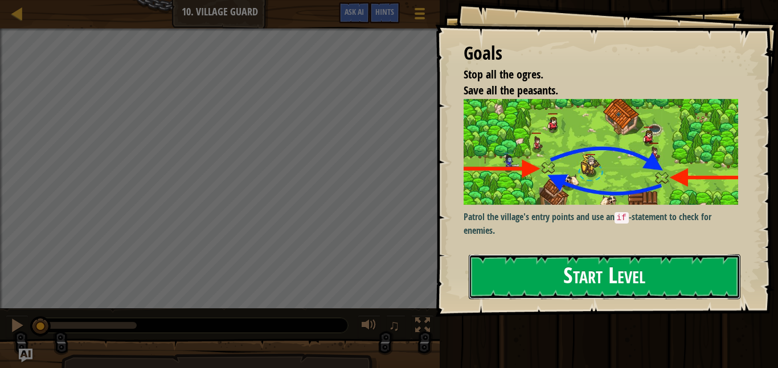
click at [488, 280] on button "Start Level" at bounding box center [605, 276] width 272 height 45
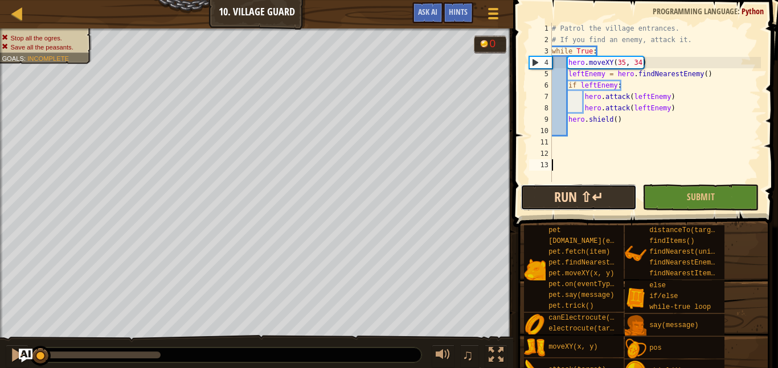
click at [558, 200] on button "Run ⇧↵" at bounding box center [578, 197] width 116 height 26
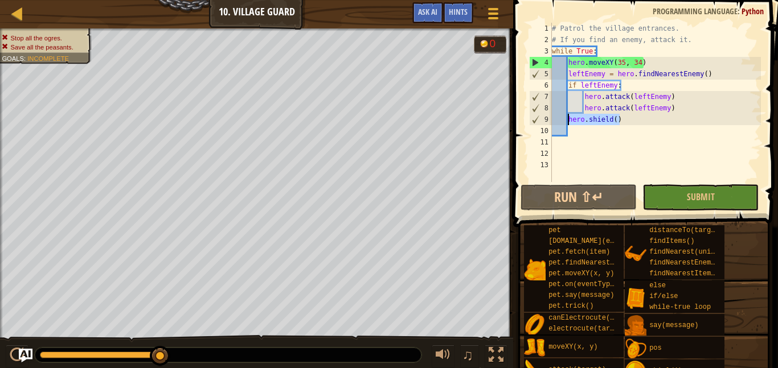
drag, startPoint x: 640, startPoint y: 124, endPoint x: 567, endPoint y: 124, distance: 73.4
click at [567, 124] on div "# Patrol the village entrances. # If you find an enemy, attack it. while True :…" at bounding box center [654, 114] width 211 height 182
type textarea "hero.shield()"
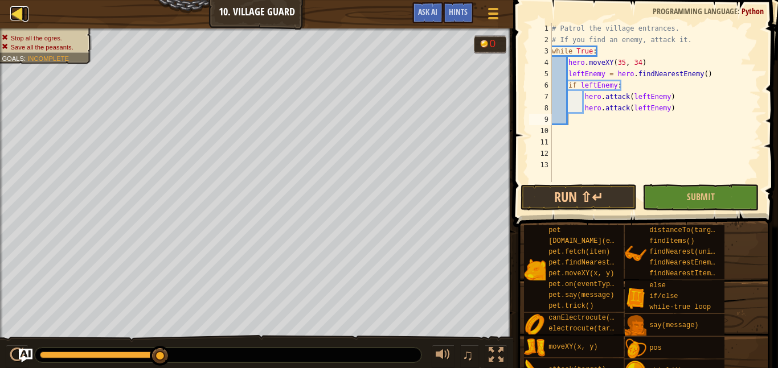
click at [18, 16] on div at bounding box center [17, 13] width 14 height 14
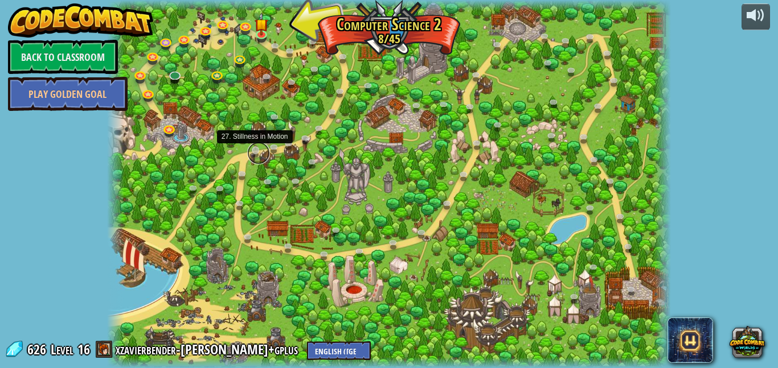
click at [253, 155] on link at bounding box center [258, 153] width 23 height 23
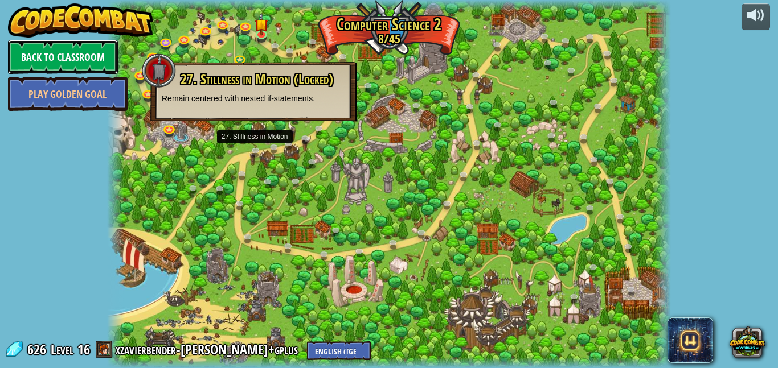
click at [78, 59] on link "Back to Classroom" at bounding box center [63, 57] width 110 height 34
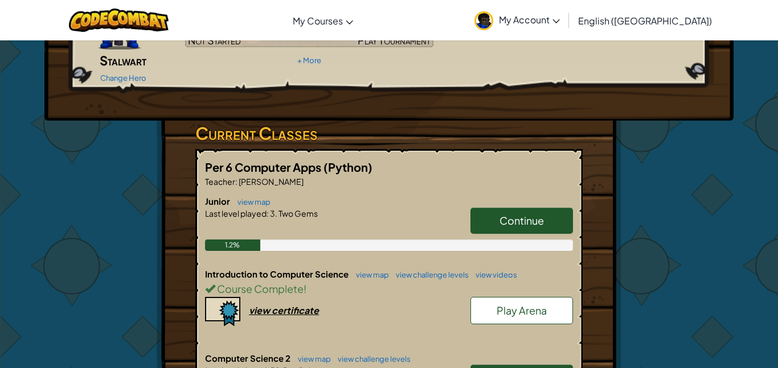
scroll to position [132, 0]
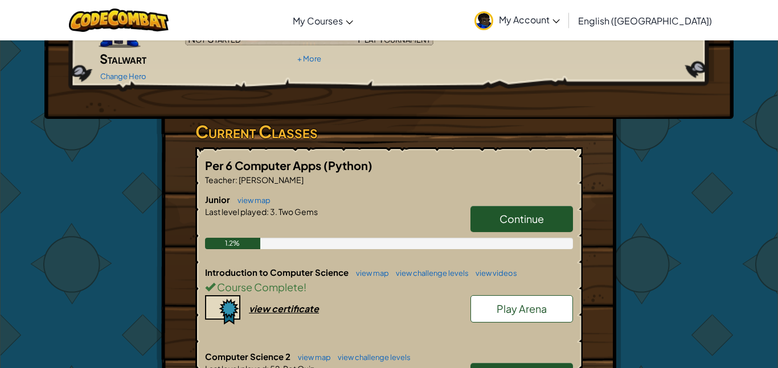
click at [540, 212] on span "Continue" at bounding box center [521, 218] width 44 height 13
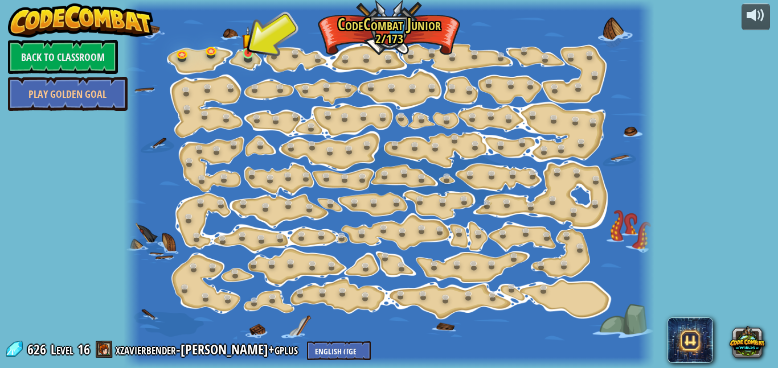
click at [249, 47] on img at bounding box center [248, 40] width 12 height 28
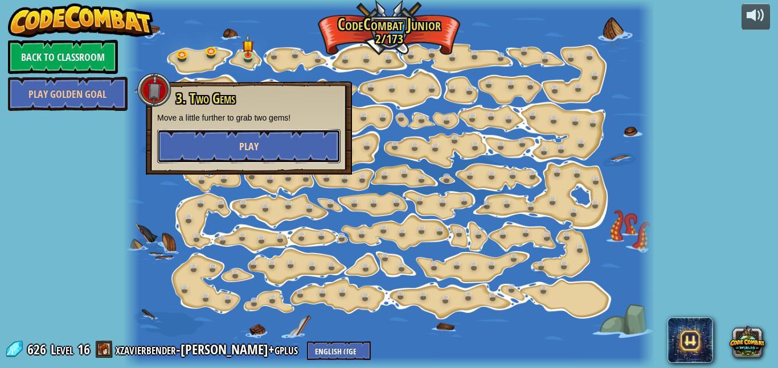
click at [326, 151] on button "Play" at bounding box center [248, 146] width 183 height 34
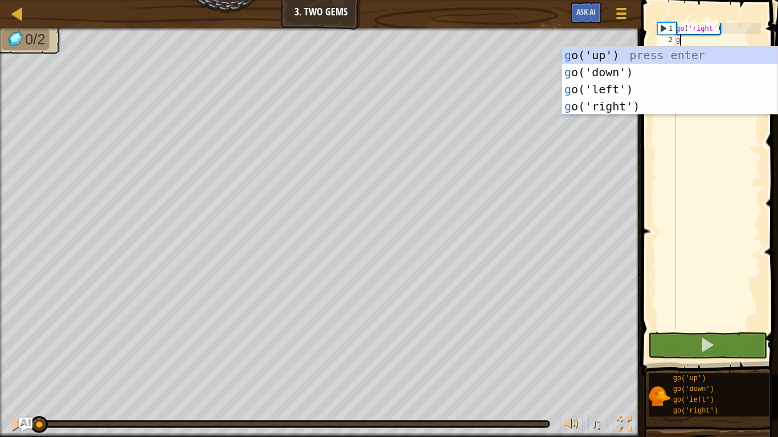
scroll to position [5, 0]
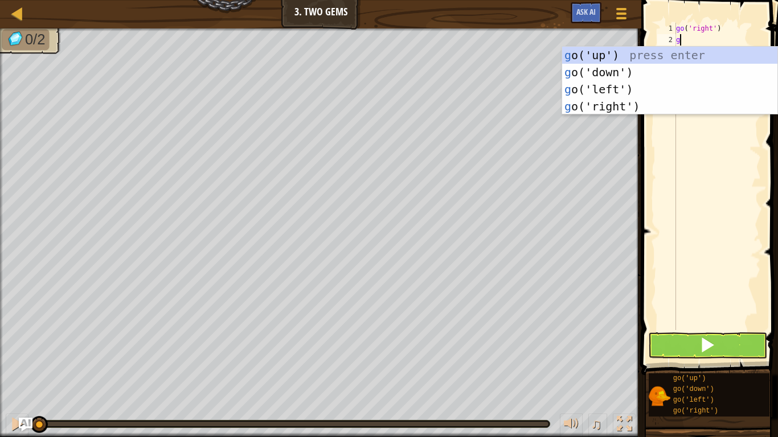
type textarea "g"
click at [20, 22] on div "Map Junior 3. Two Gems Game Menu Ask AI" at bounding box center [320, 14] width 641 height 28
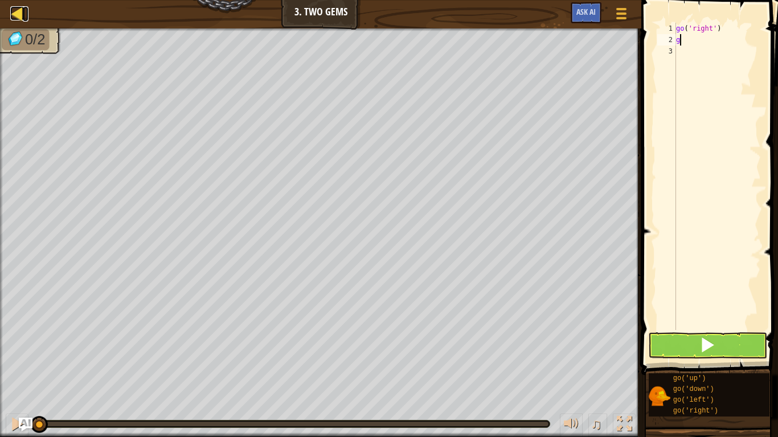
click at [22, 20] on div at bounding box center [17, 13] width 14 height 14
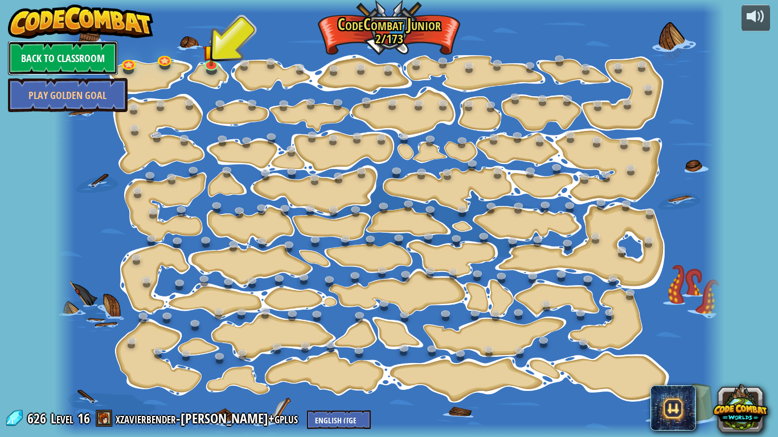
click at [73, 47] on link "Back to Classroom" at bounding box center [63, 58] width 110 height 34
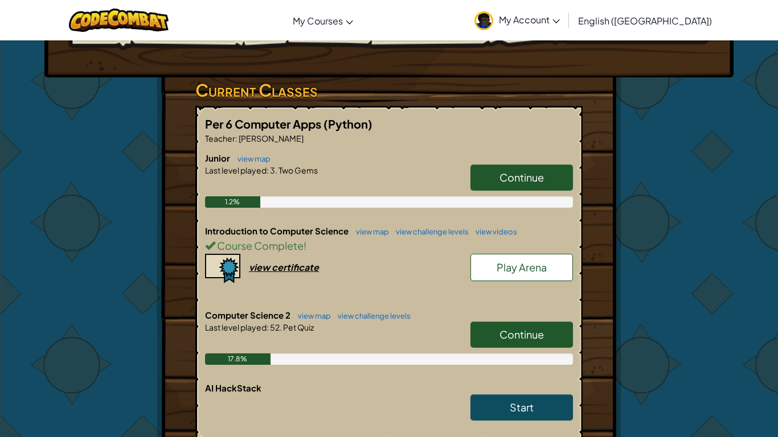
scroll to position [180, 0]
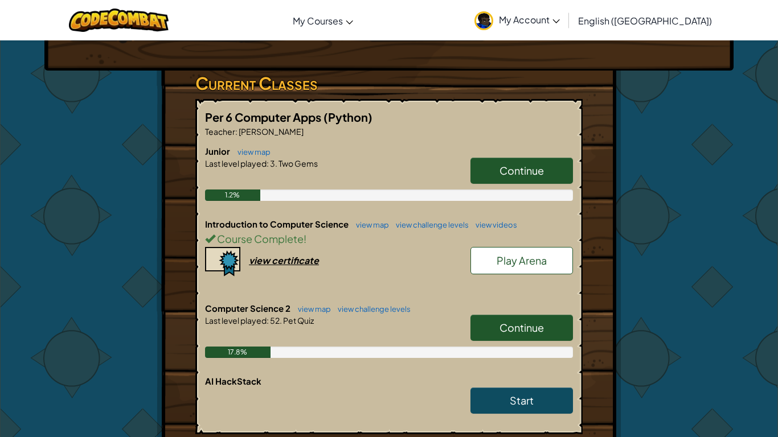
click at [520, 319] on link "Continue" at bounding box center [521, 328] width 102 height 26
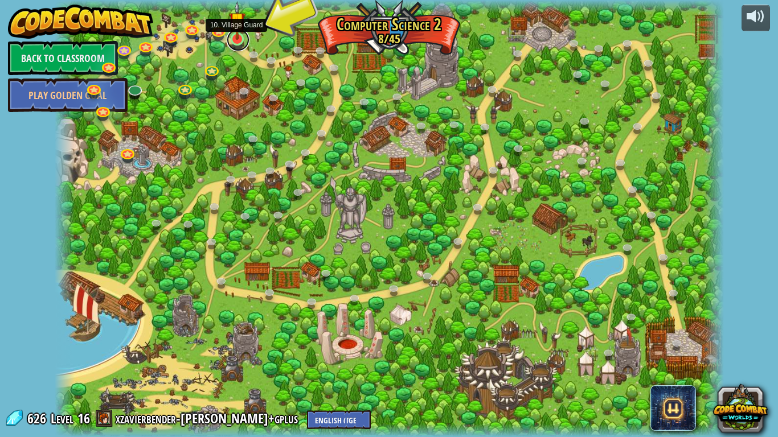
click at [240, 44] on link at bounding box center [238, 39] width 23 height 23
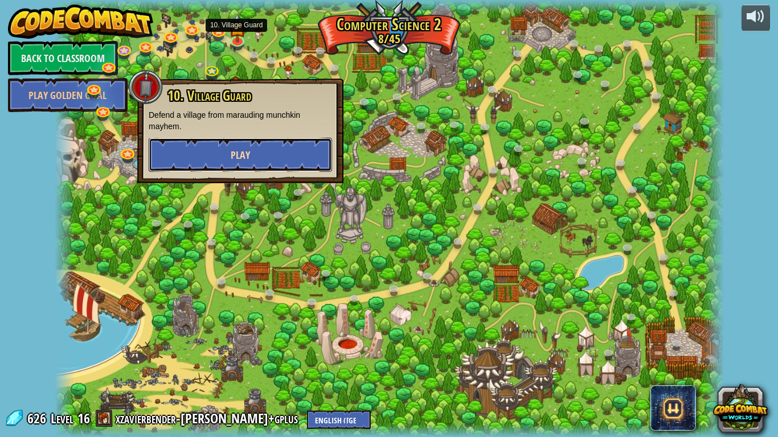
click at [281, 150] on button "Play" at bounding box center [240, 155] width 183 height 34
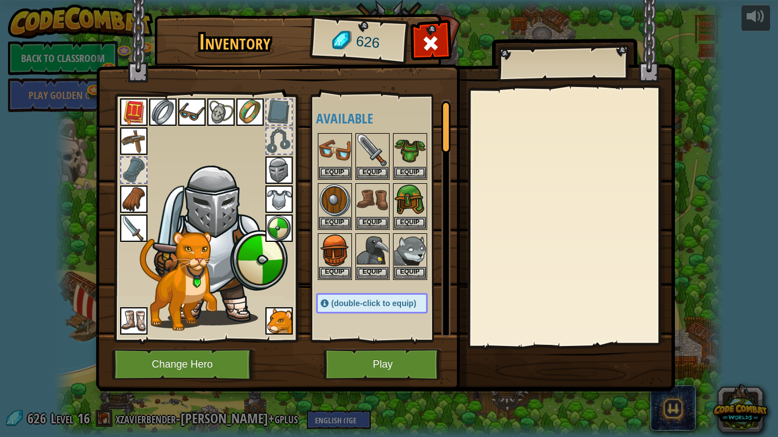
click at [277, 324] on img at bounding box center [278, 320] width 27 height 27
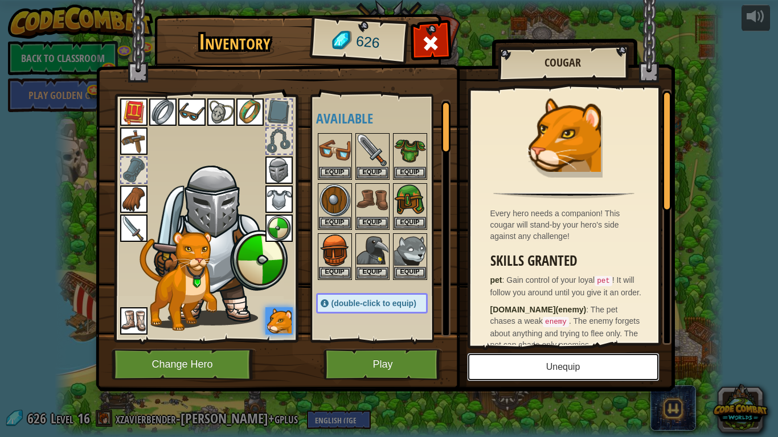
click at [583, 361] on button "Unequip" at bounding box center [563, 367] width 192 height 28
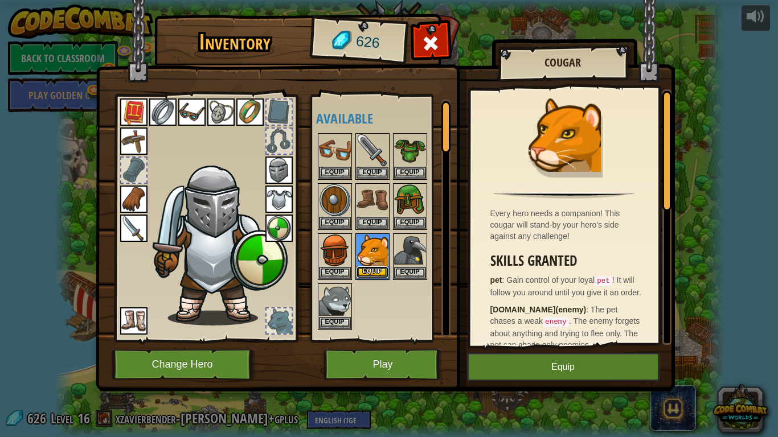
click at [377, 272] on button "Equip" at bounding box center [372, 272] width 32 height 12
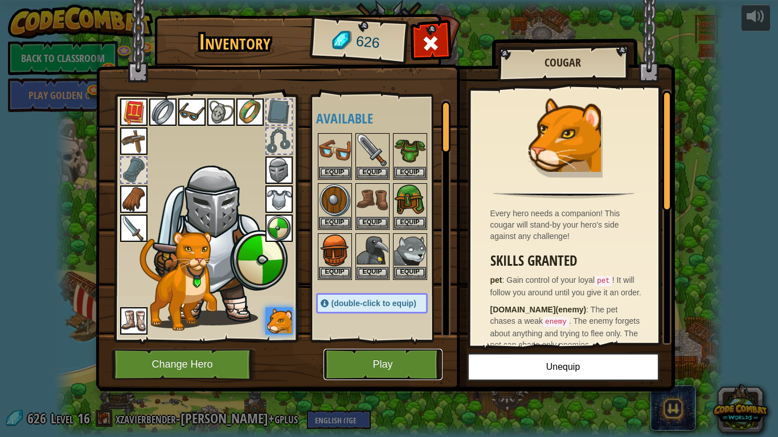
click at [398, 368] on button "Play" at bounding box center [382, 364] width 119 height 31
